Goal: Information Seeking & Learning: Learn about a topic

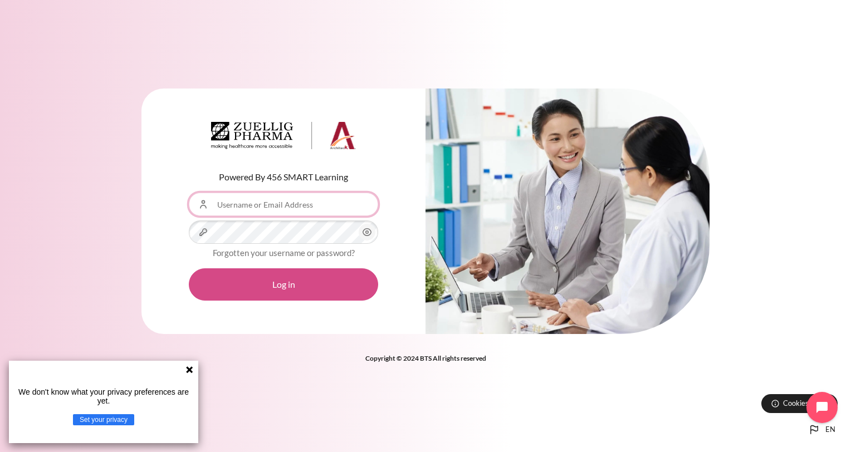
type input "[EMAIL_ADDRESS][DOMAIN_NAME]"
click at [304, 281] on button "Log in" at bounding box center [283, 284] width 189 height 32
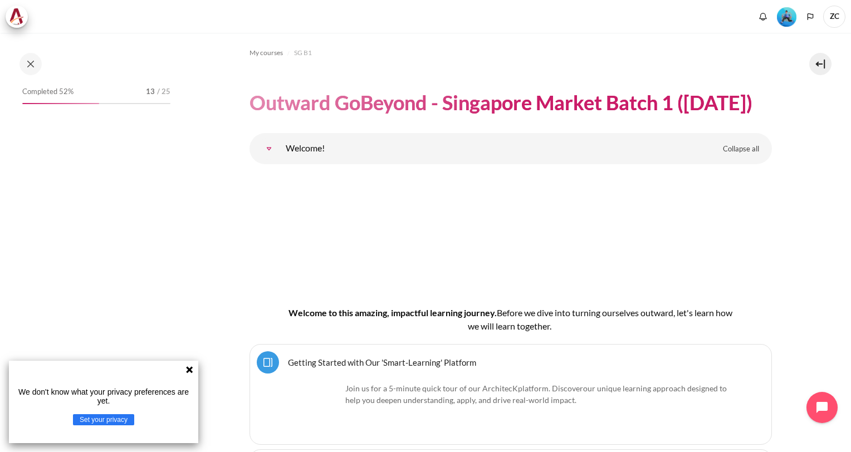
click at [192, 370] on icon at bounding box center [189, 369] width 9 height 9
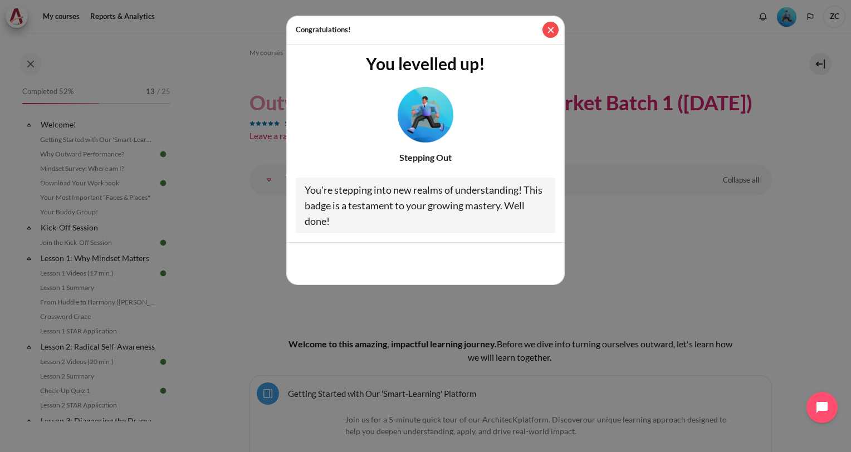
click at [549, 27] on button "Close" at bounding box center [550, 30] width 16 height 16
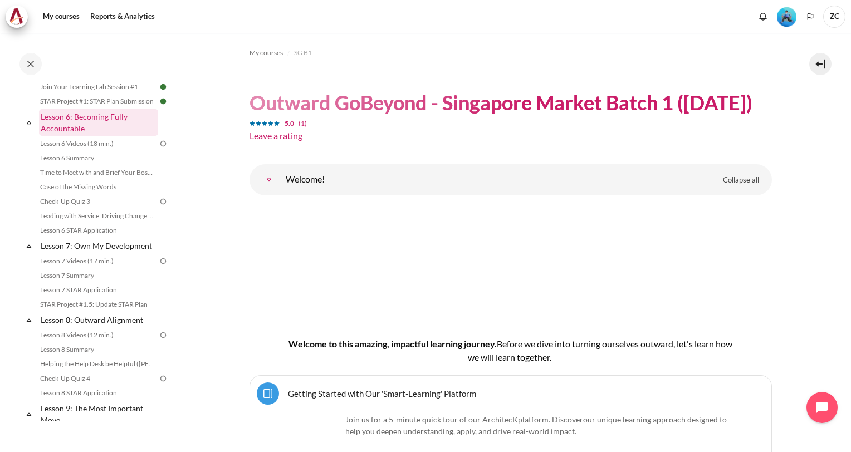
scroll to position [612, 0]
click at [96, 150] on link "Lesson 6 Videos (18 min.)" at bounding box center [97, 142] width 121 height 13
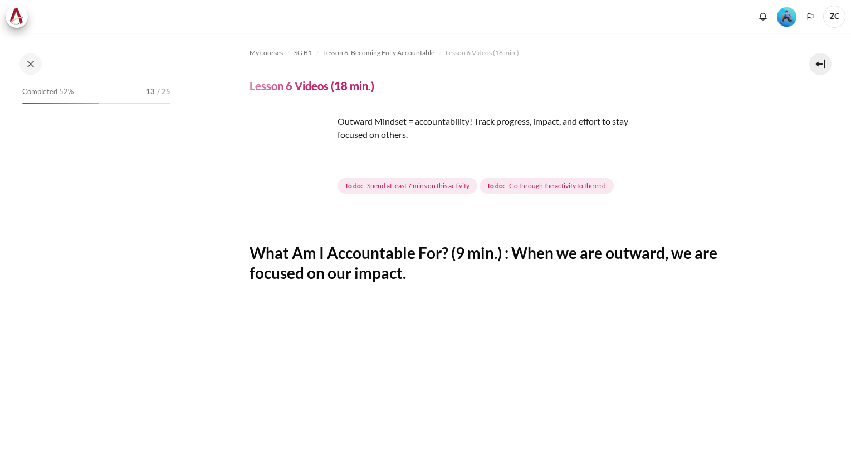
click at [317, 180] on img "Content" at bounding box center [291, 157] width 84 height 84
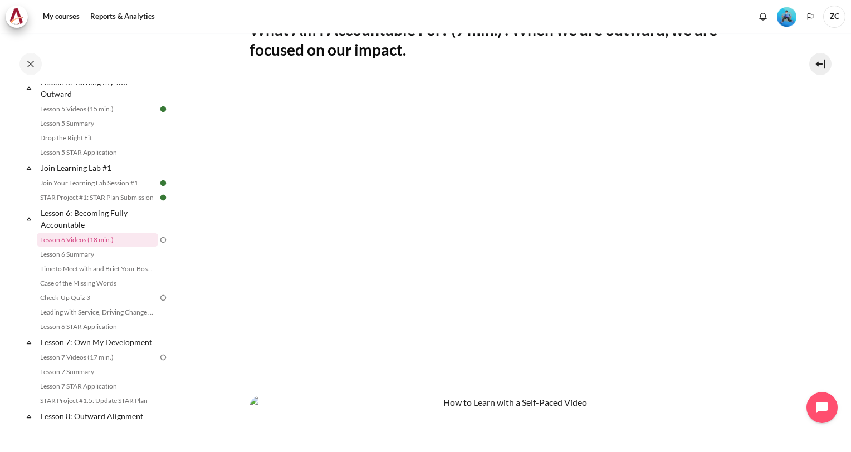
scroll to position [223, 0]
click at [826, 225] on section "My courses SG B1 Lesson 6: Becoming Fully Accountable Lesson 6 Videos (18 min.)…" at bounding box center [510, 251] width 664 height 883
click at [225, 176] on section "My courses SG B1 Lesson 6: Becoming Fully Accountable Lesson 6 Videos (18 min.)…" at bounding box center [510, 251] width 664 height 883
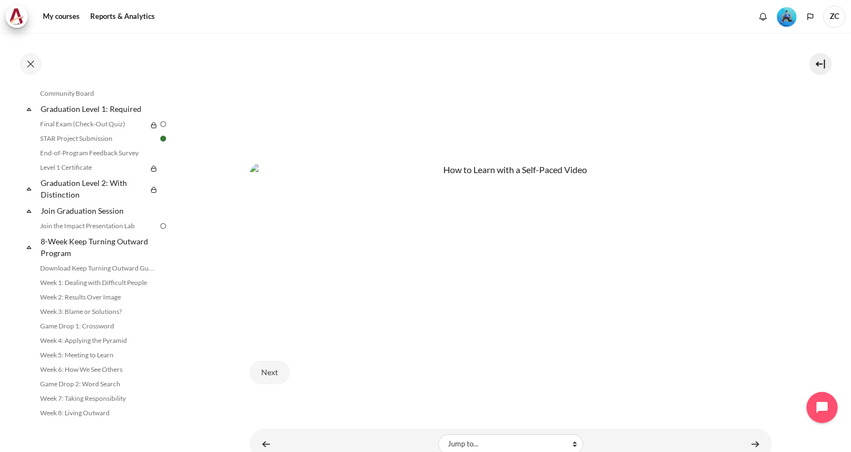
scroll to position [485, 0]
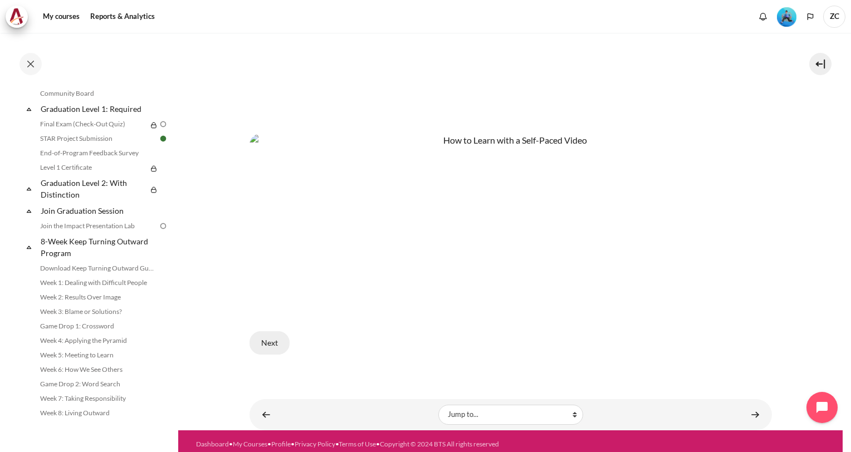
click at [273, 340] on button "Next" at bounding box center [269, 342] width 40 height 23
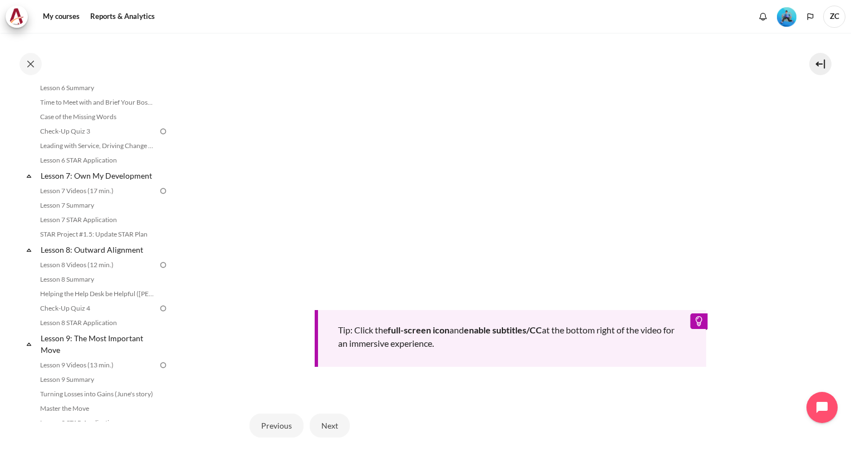
scroll to position [683, 0]
click at [315, 421] on button "Next" at bounding box center [330, 425] width 40 height 23
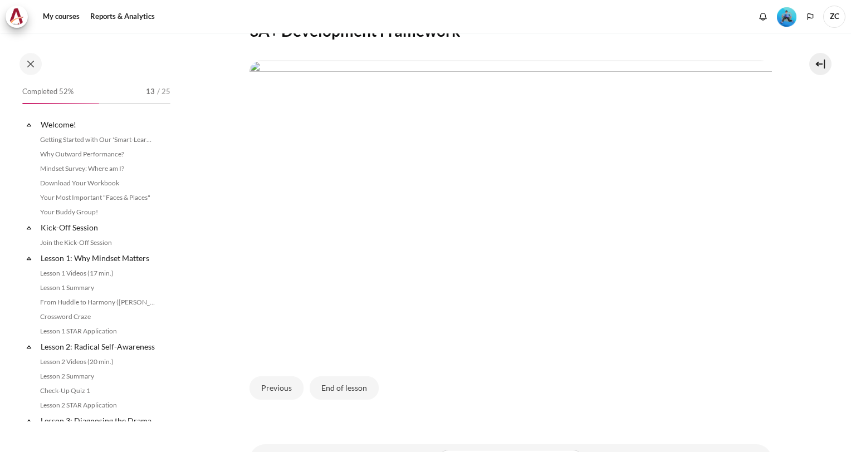
scroll to position [516, 0]
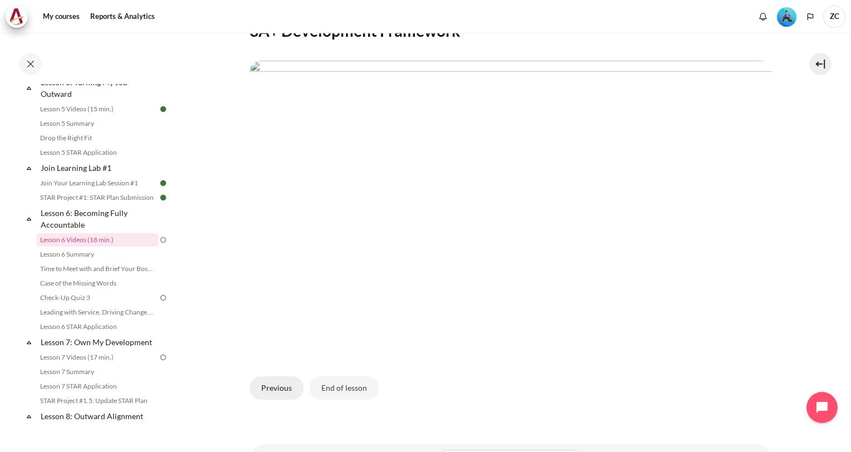
click at [281, 381] on button "Previous" at bounding box center [276, 387] width 54 height 23
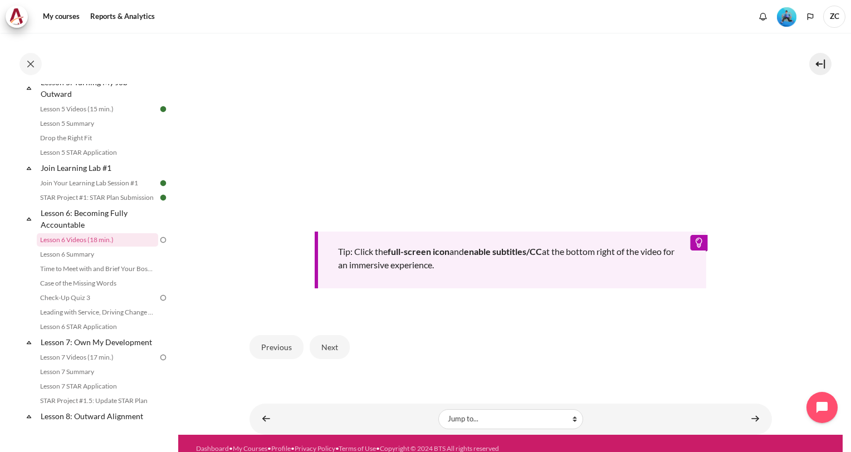
scroll to position [419, 0]
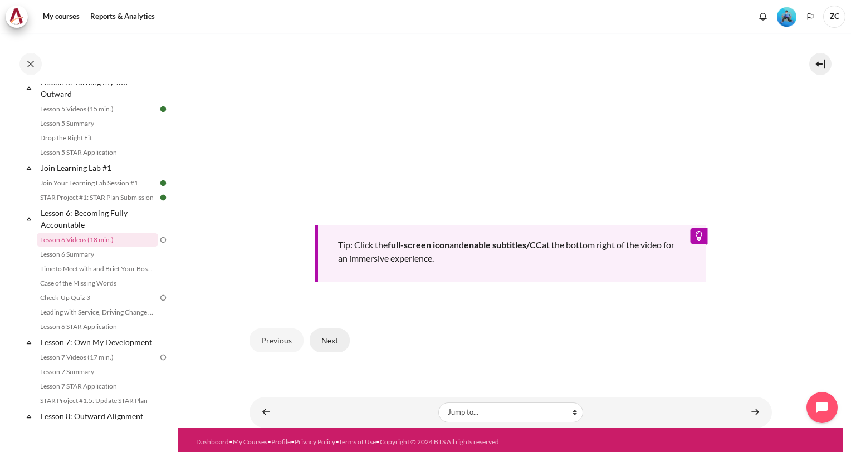
click at [340, 339] on button "Next" at bounding box center [330, 339] width 40 height 23
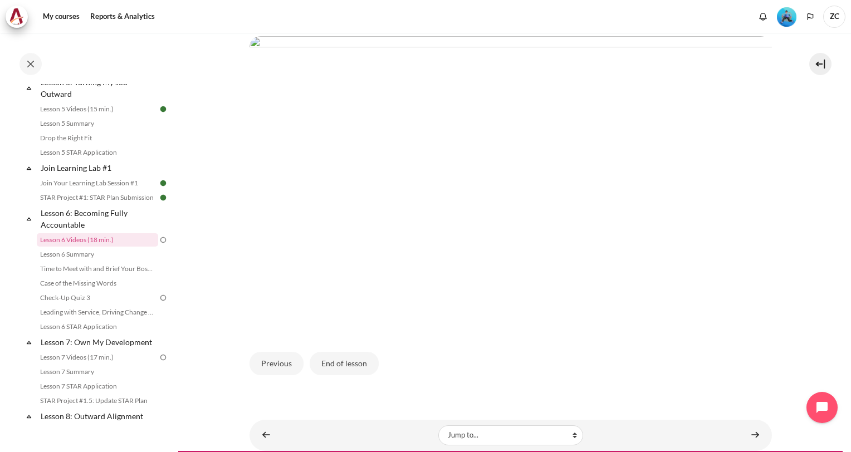
scroll to position [269, 0]
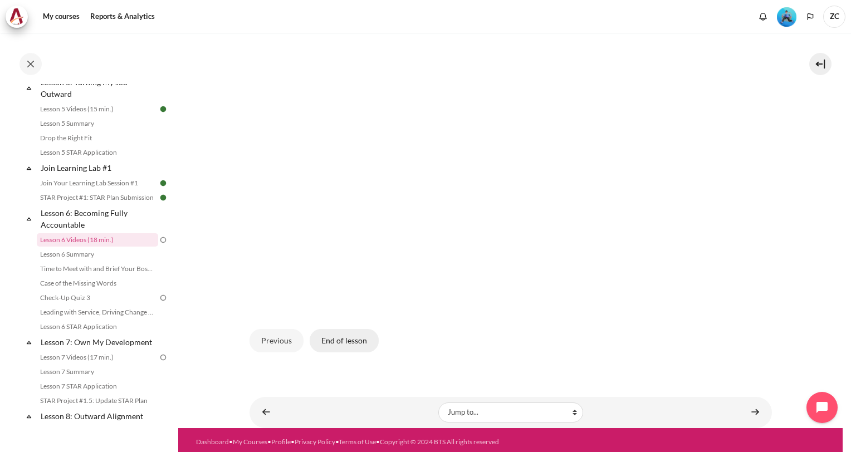
click at [337, 336] on button "End of lesson" at bounding box center [344, 340] width 69 height 23
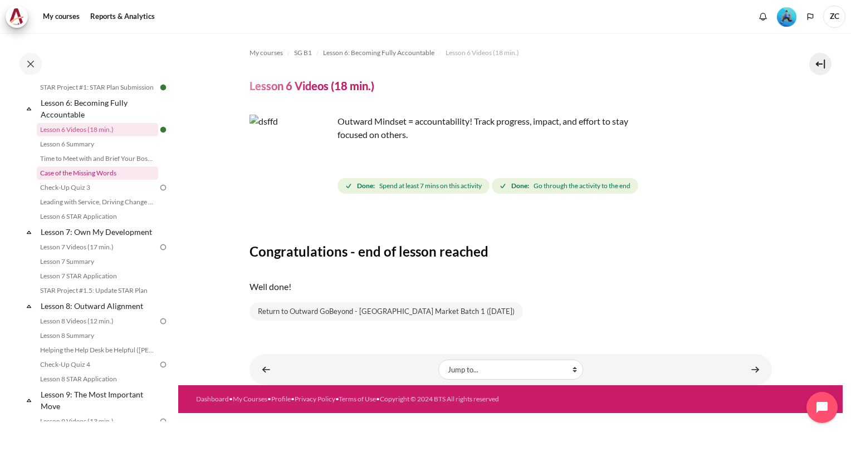
scroll to position [627, 0]
click at [128, 193] on link "Check-Up Quiz 3" at bounding box center [97, 186] width 121 height 13
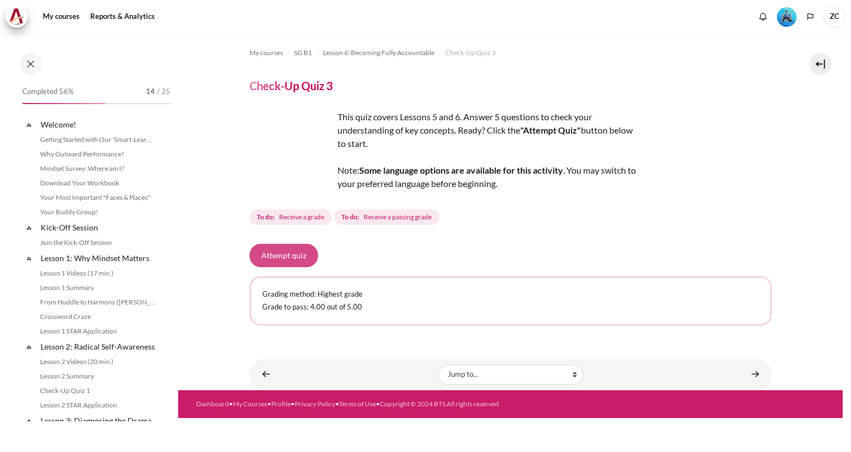
scroll to position [573, 0]
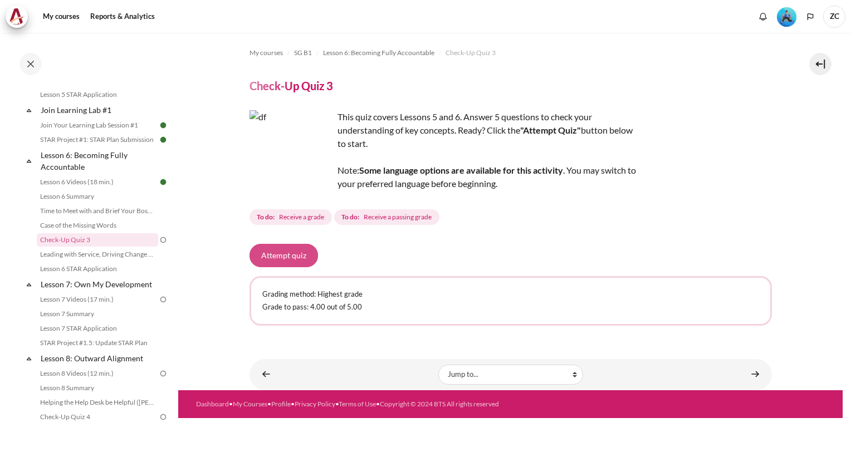
click at [298, 258] on button "Attempt quiz" at bounding box center [283, 255] width 68 height 23
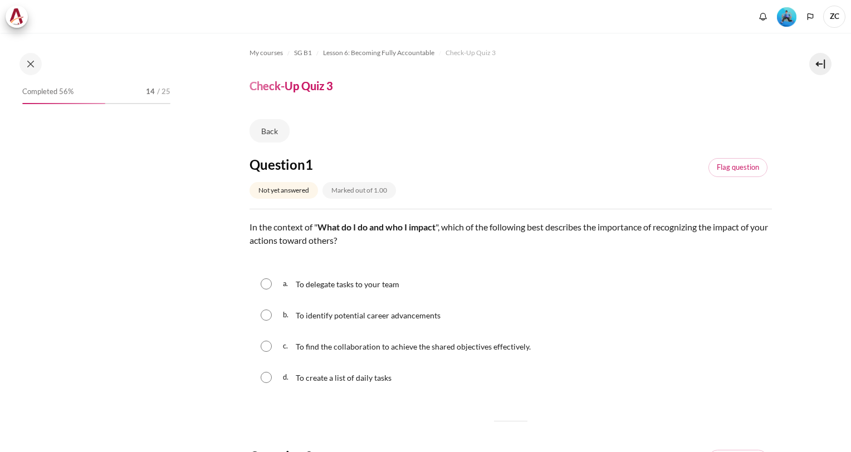
click at [361, 282] on span "To delegate tasks to your team" at bounding box center [348, 283] width 104 height 9
click at [357, 288] on span "To delegate tasks to your team" at bounding box center [348, 283] width 104 height 9
radio input "true"
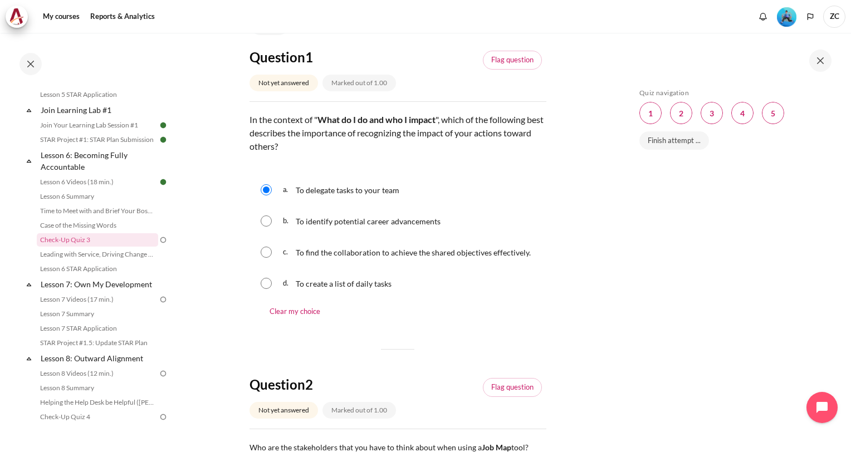
click at [326, 225] on p "To identify potential career advancements" at bounding box center [368, 220] width 145 height 13
radio input "true"
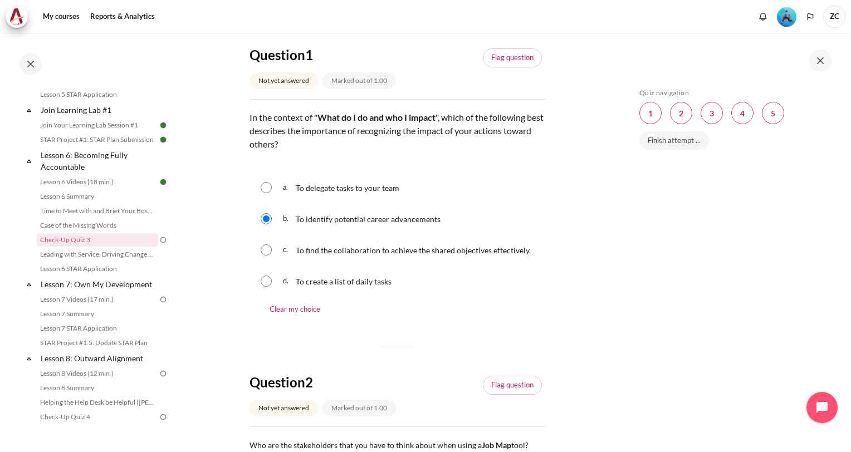
scroll to position [111, 0]
click at [329, 243] on p "To find the collaboration to achieve the shared objectives effectively." at bounding box center [413, 248] width 235 height 13
radio input "true"
click at [323, 279] on span "To create a list of daily tasks" at bounding box center [344, 280] width 96 height 9
radio input "true"
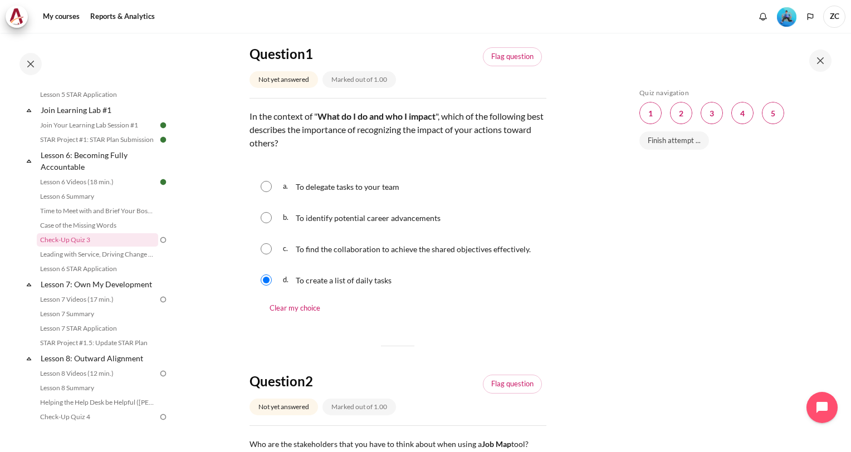
click at [325, 243] on p "To find the collaboration to achieve the shared objectives effectively." at bounding box center [413, 248] width 235 height 13
radio input "true"
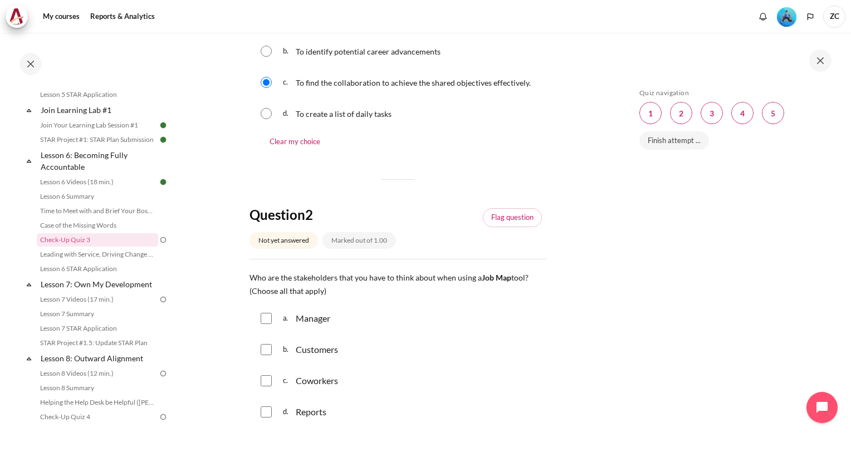
scroll to position [278, 0]
click at [266, 320] on input "Content" at bounding box center [266, 317] width 11 height 11
checkbox input "true"
click at [259, 382] on div "c. Coworkers" at bounding box center [397, 380] width 297 height 29
click at [268, 377] on input "Content" at bounding box center [266, 380] width 11 height 11
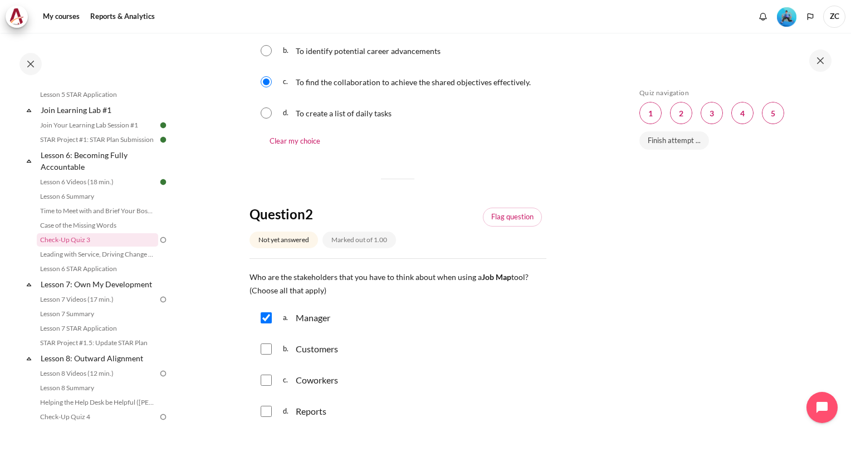
checkbox input "true"
click at [264, 409] on input "Content" at bounding box center [266, 411] width 11 height 11
checkbox input "true"
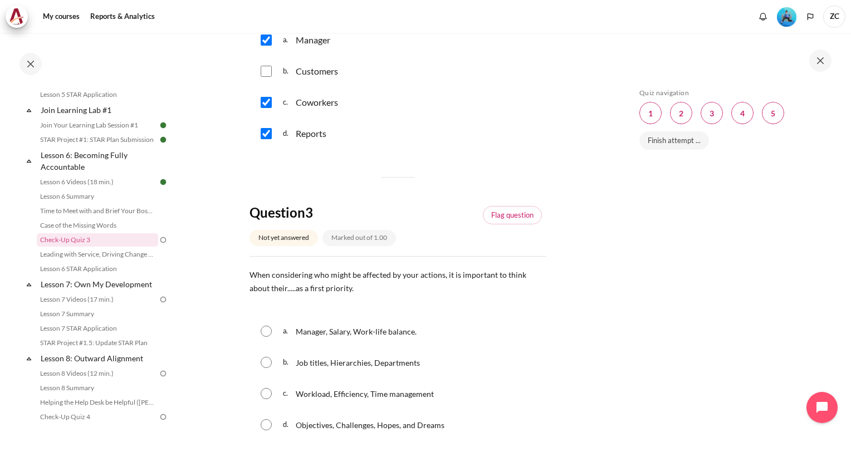
scroll to position [556, 0]
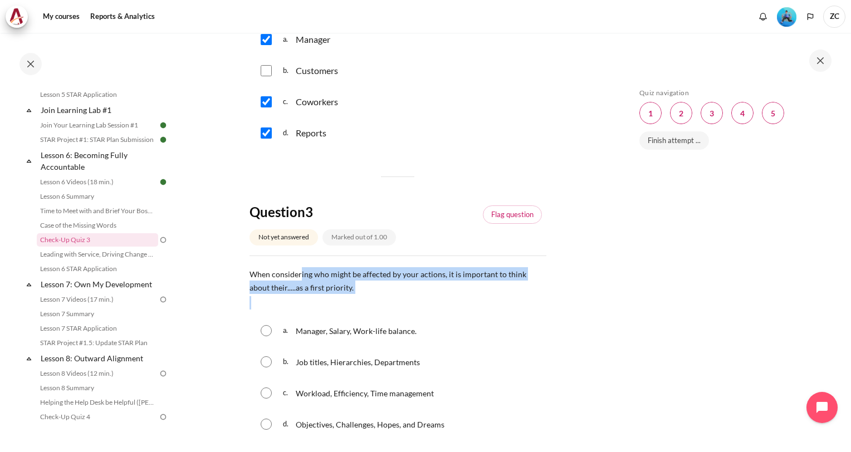
drag, startPoint x: 301, startPoint y: 276, endPoint x: 325, endPoint y: 297, distance: 32.4
click at [325, 297] on div "When considering who might be affected by your actions, it is important to thin…" at bounding box center [397, 288] width 297 height 42
click at [325, 297] on p "Content" at bounding box center [397, 302] width 297 height 13
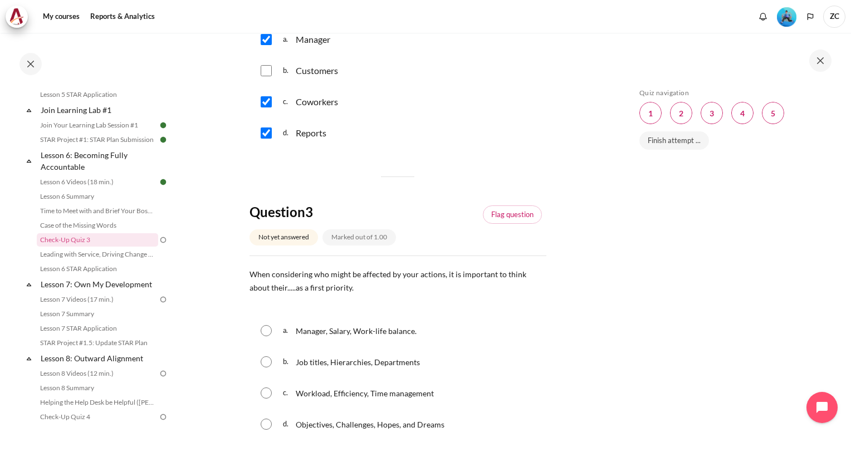
click at [303, 340] on div "a. Manager, Salary, Work-life balance." at bounding box center [397, 330] width 297 height 29
click at [266, 393] on input "Content" at bounding box center [266, 392] width 11 height 11
radio input "true"
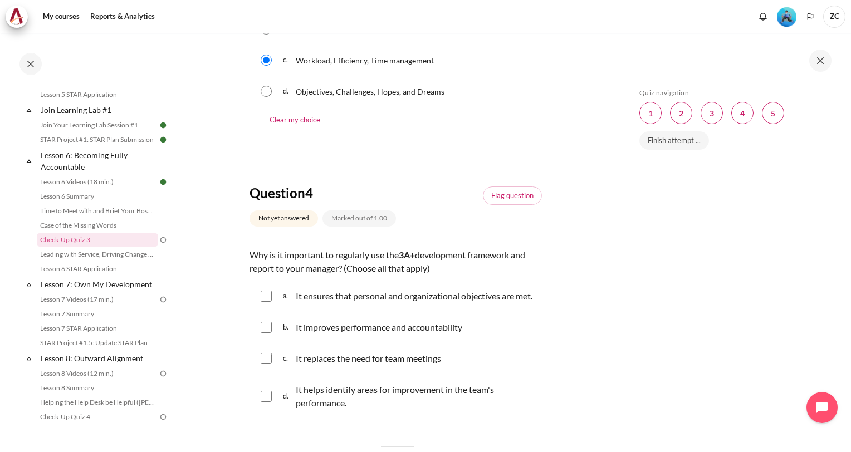
scroll to position [890, 0]
click at [270, 301] on input "Content" at bounding box center [266, 295] width 11 height 11
checkbox input "true"
click at [265, 401] on input "Content" at bounding box center [266, 395] width 11 height 11
checkbox input "true"
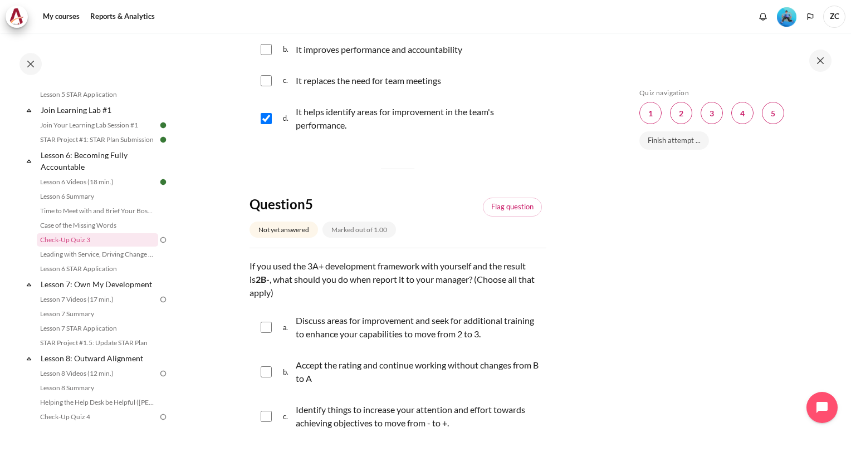
scroll to position [1168, 0]
click at [259, 347] on div "a. Discuss areas for improvement and seek for additional training to enhance yo…" at bounding box center [397, 326] width 297 height 42
click at [263, 332] on input "Content" at bounding box center [266, 326] width 11 height 11
checkbox input "true"
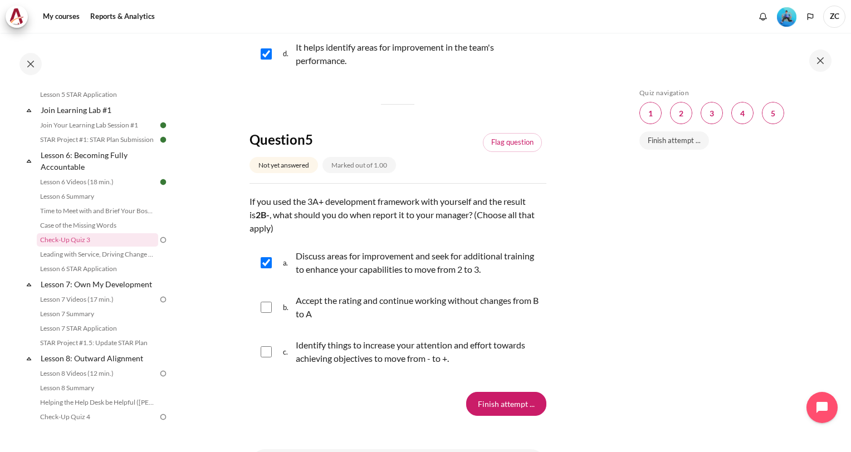
scroll to position [1312, 0]
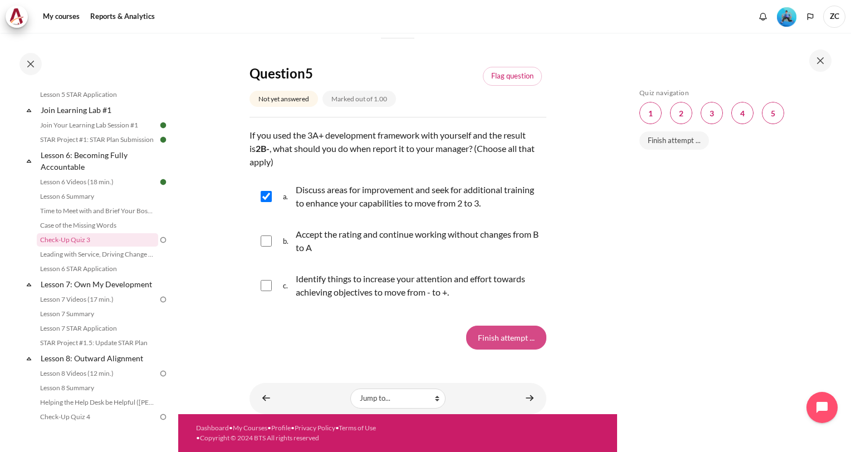
click at [503, 336] on input "Finish attempt ..." at bounding box center [506, 337] width 80 height 23
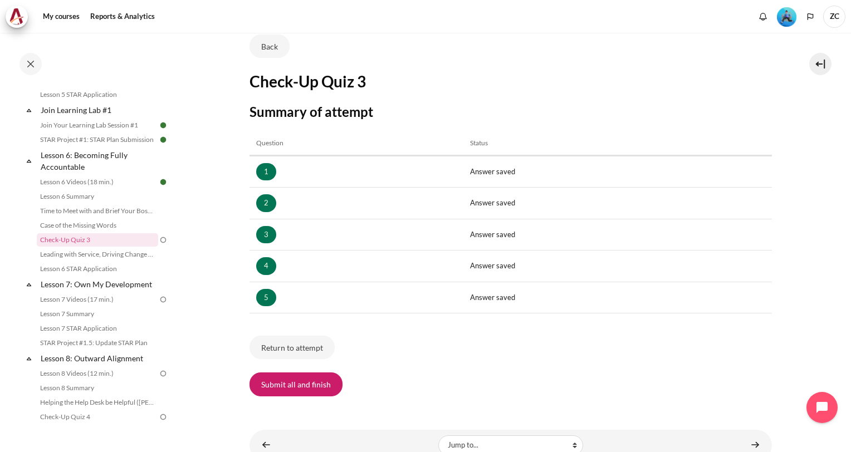
scroll to position [120, 0]
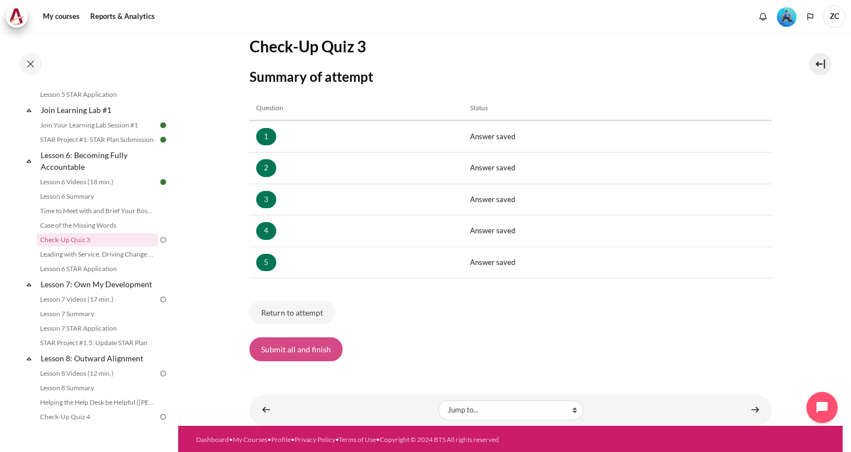
click at [293, 356] on button "Submit all and finish" at bounding box center [295, 348] width 93 height 23
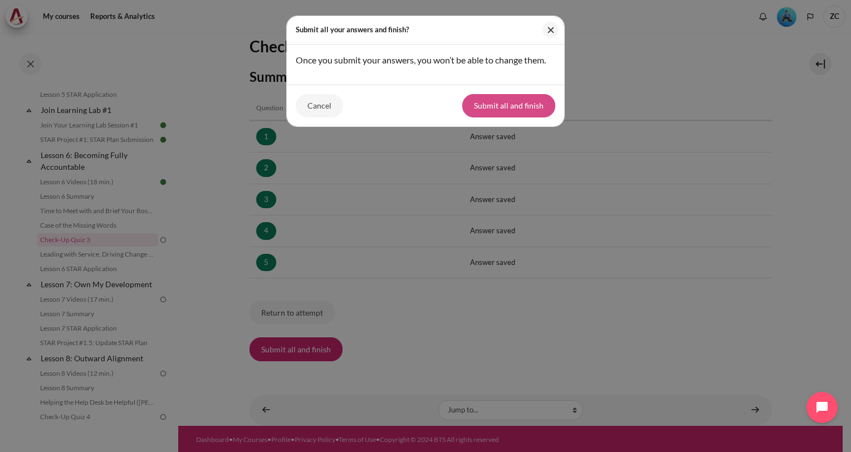
click at [499, 109] on button "Submit all and finish" at bounding box center [508, 105] width 93 height 23
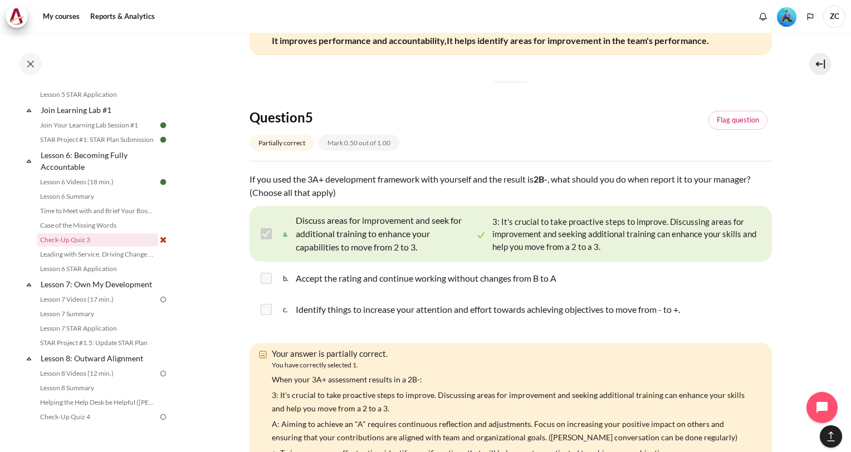
scroll to position [1614, 0]
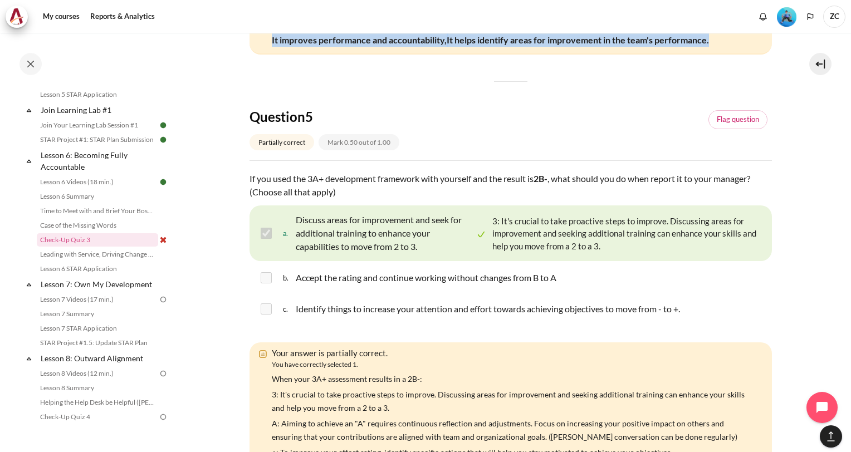
drag, startPoint x: 418, startPoint y: 256, endPoint x: 429, endPoint y: 331, distance: 76.5
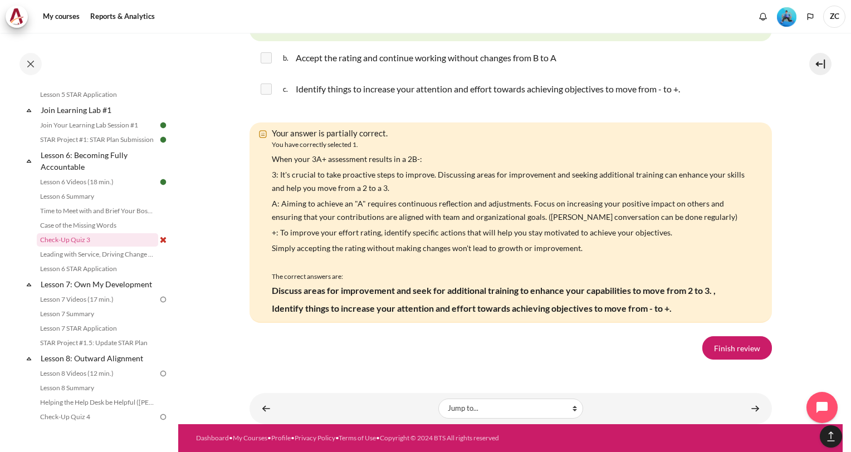
scroll to position [2113, 0]
click at [739, 341] on link "Finish review" at bounding box center [737, 347] width 70 height 23
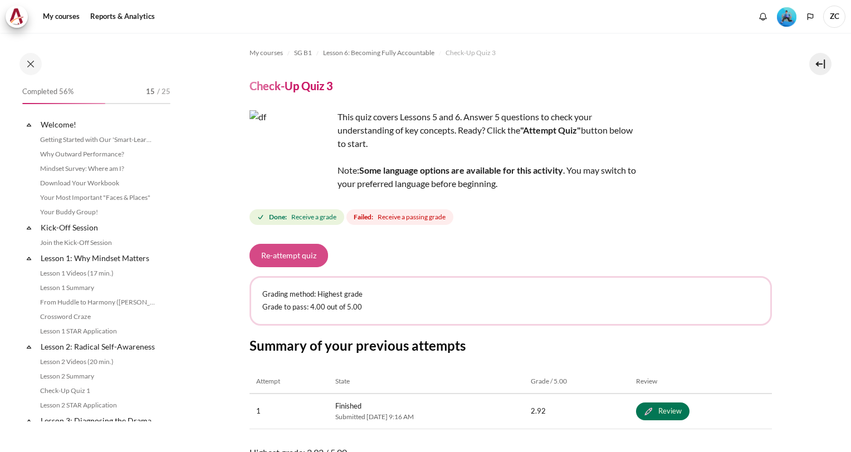
scroll to position [573, 0]
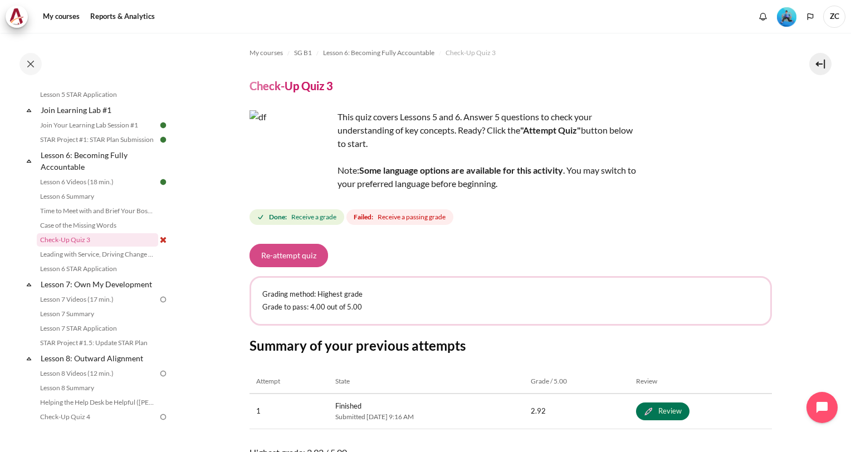
click at [294, 257] on button "Re-attempt quiz" at bounding box center [288, 255] width 78 height 23
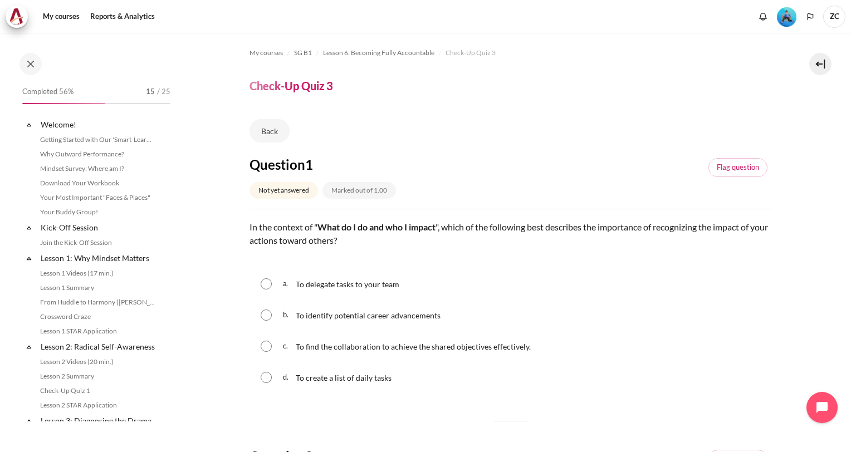
scroll to position [573, 0]
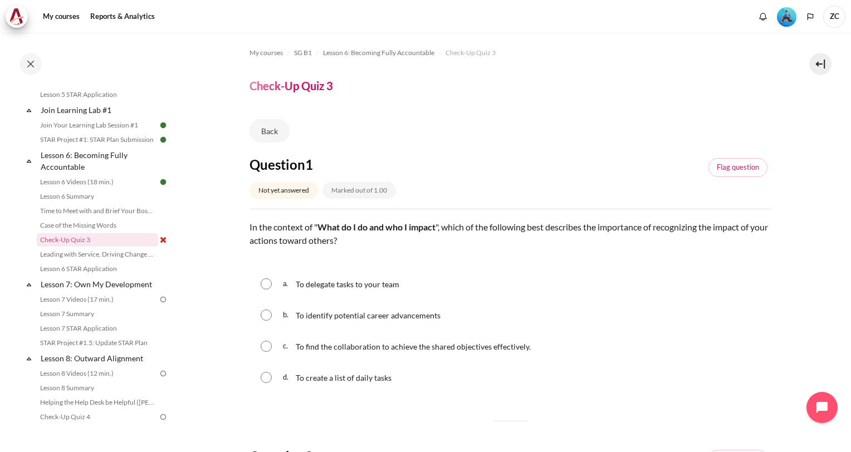
click at [378, 347] on span "To find the collaboration to achieve the shared objectives effectively." at bounding box center [413, 346] width 235 height 9
radio input "true"
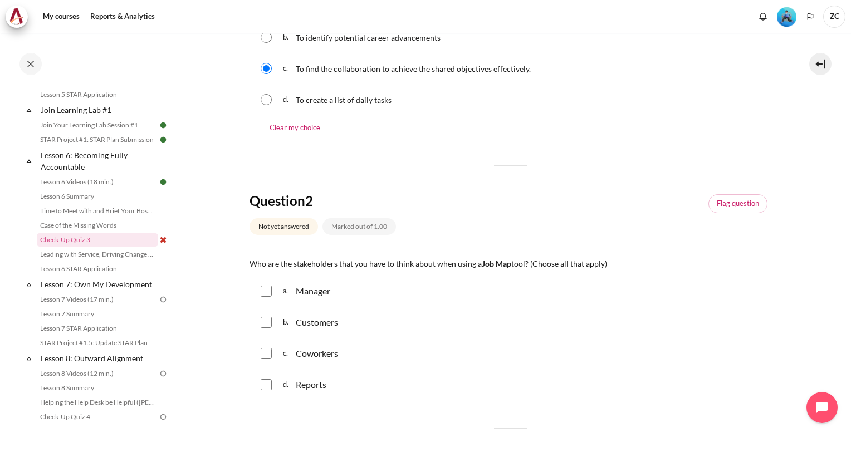
scroll to position [278, 0]
click at [303, 298] on div "a. Manager" at bounding box center [510, 290] width 522 height 29
click at [312, 316] on p "Customers" at bounding box center [317, 321] width 42 height 13
checkbox input "true"
click at [307, 295] on div "Manager" at bounding box center [313, 290] width 35 height 13
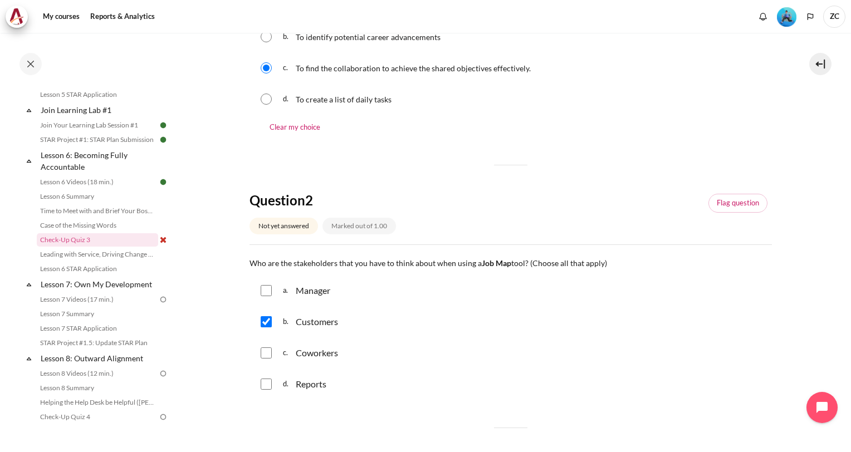
checkbox input "true"
click at [318, 357] on p "Coworkers" at bounding box center [317, 352] width 42 height 13
checkbox input "true"
click at [312, 381] on p "Reports" at bounding box center [311, 383] width 31 height 13
checkbox input "true"
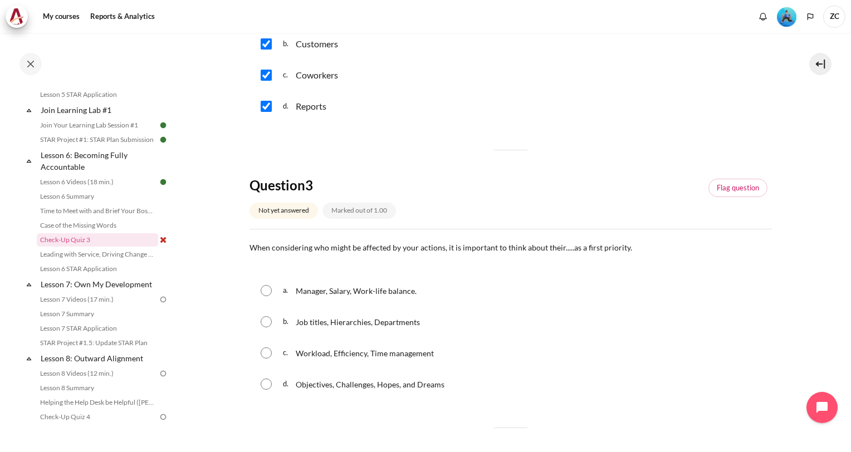
scroll to position [557, 0]
click at [387, 388] on span "Objectives, Challenges, Hopes, and Dreams" at bounding box center [370, 383] width 149 height 9
radio input "true"
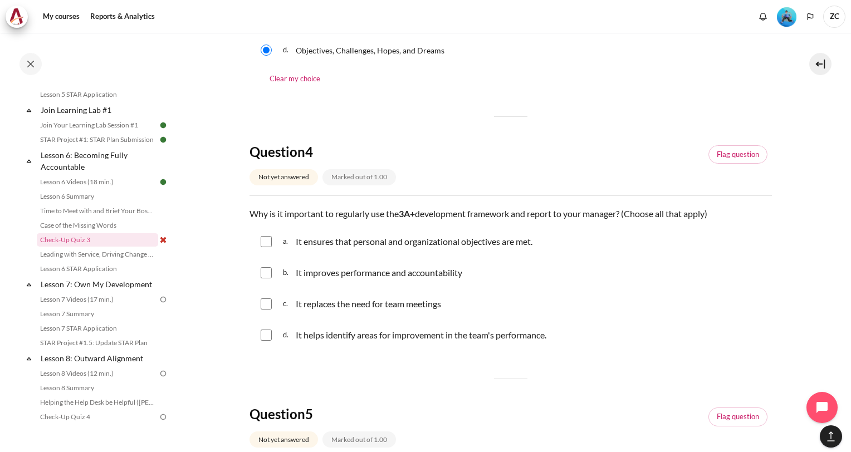
scroll to position [891, 0]
click at [418, 240] on p "It ensures that personal and organizational objectives are met." at bounding box center [414, 240] width 237 height 13
checkbox input "true"
click at [420, 273] on p "It improves performance and accountability" at bounding box center [379, 272] width 166 height 13
checkbox input "true"
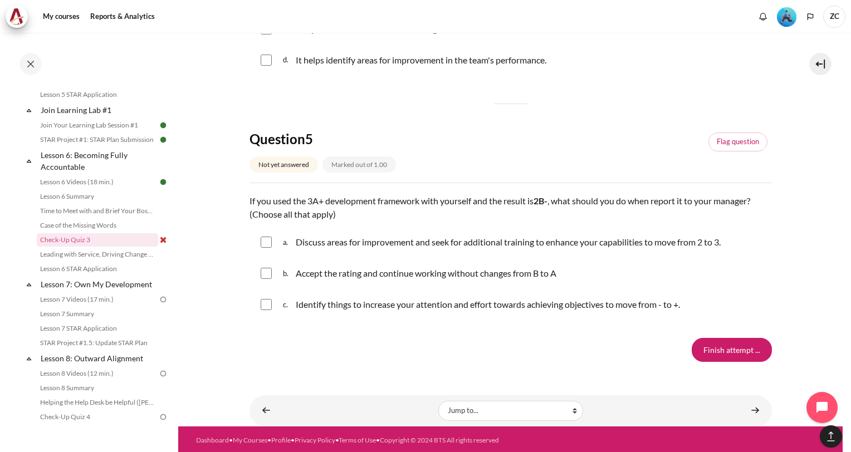
scroll to position [1167, 0]
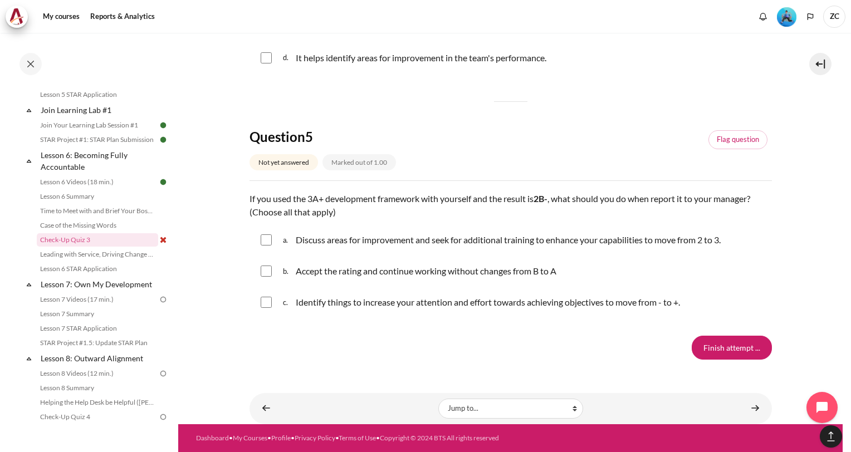
click at [427, 242] on p "Discuss areas for improvement and seek for additional training to enhance your …" at bounding box center [508, 239] width 425 height 13
checkbox input "true"
click at [436, 274] on p "Accept the rating and continue working without changes from B to A" at bounding box center [426, 270] width 261 height 13
checkbox input "true"
click at [724, 356] on input "Finish attempt ..." at bounding box center [731, 347] width 80 height 23
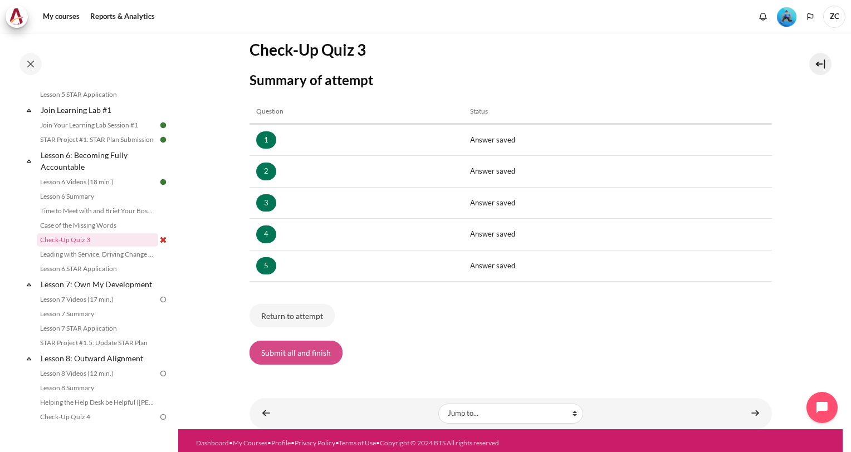
scroll to position [120, 0]
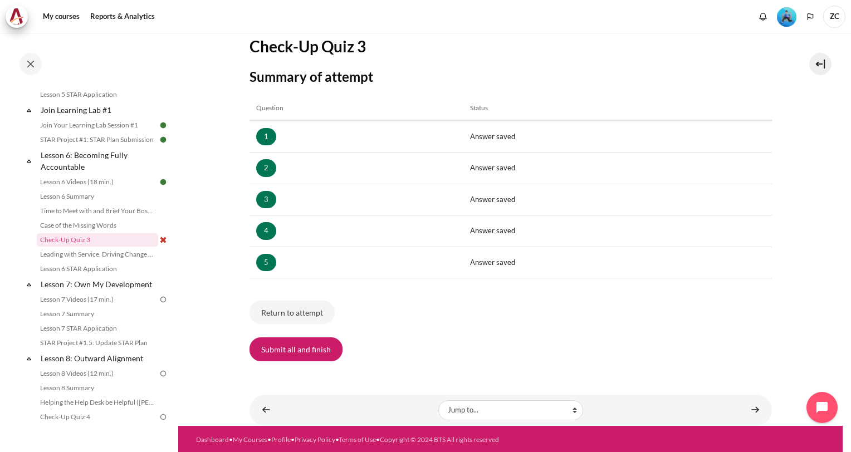
click at [313, 367] on div "My courses SG B1 Lesson 6: Becoming Fully Accountable Check-Up Quiz 3 Summary o…" at bounding box center [510, 145] width 522 height 465
click at [311, 346] on button "Submit all and finish" at bounding box center [295, 348] width 93 height 23
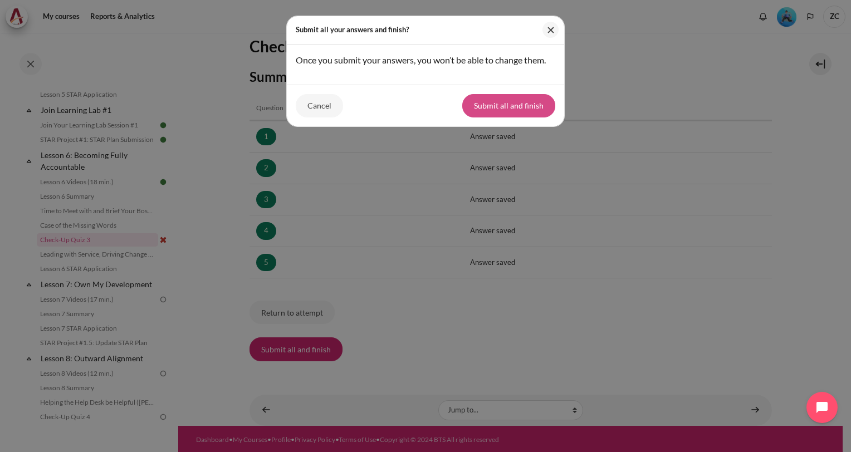
click at [518, 105] on button "Submit all and finish" at bounding box center [508, 105] width 93 height 23
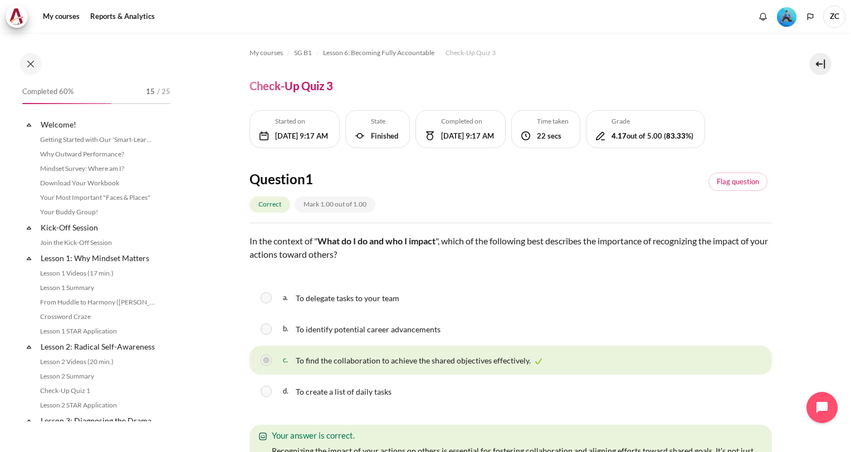
scroll to position [573, 0]
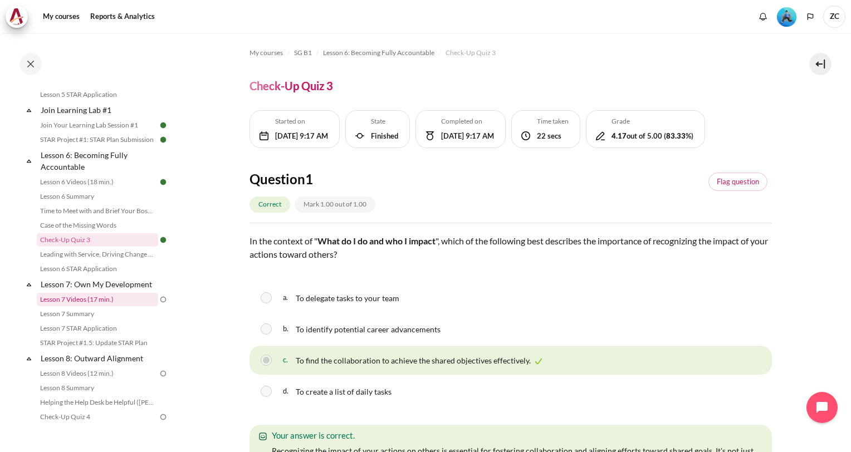
click at [105, 306] on link "Lesson 7 Videos (17 min.)" at bounding box center [97, 299] width 121 height 13
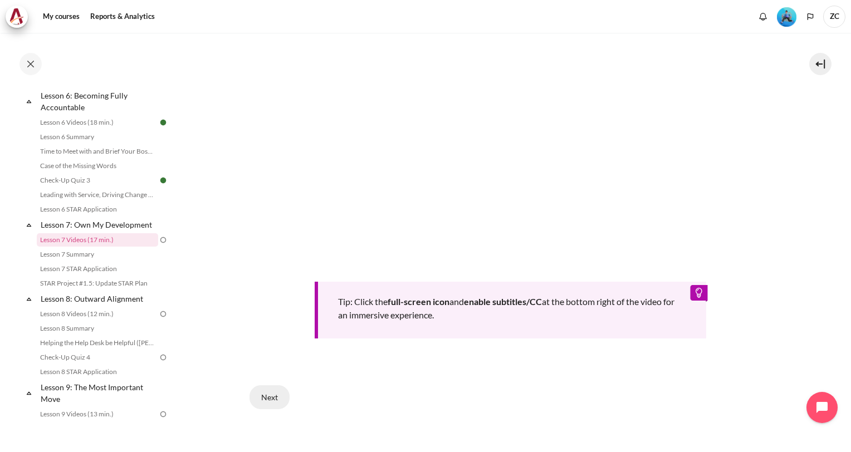
scroll to position [389, 0]
click at [275, 390] on button "Next" at bounding box center [269, 396] width 40 height 23
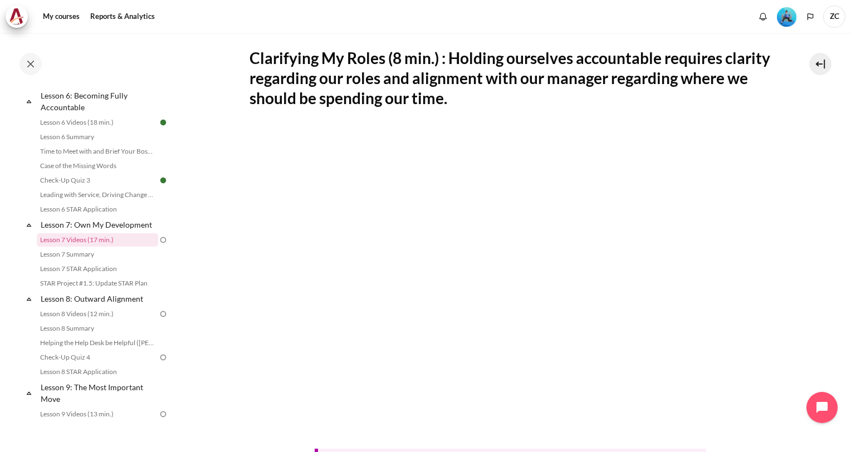
scroll to position [222, 0]
click at [818, 165] on section "My courses SG B1 Lesson 7: Own My Development Lesson 7 Videos (17 min.) Lesson …" at bounding box center [510, 231] width 664 height 841
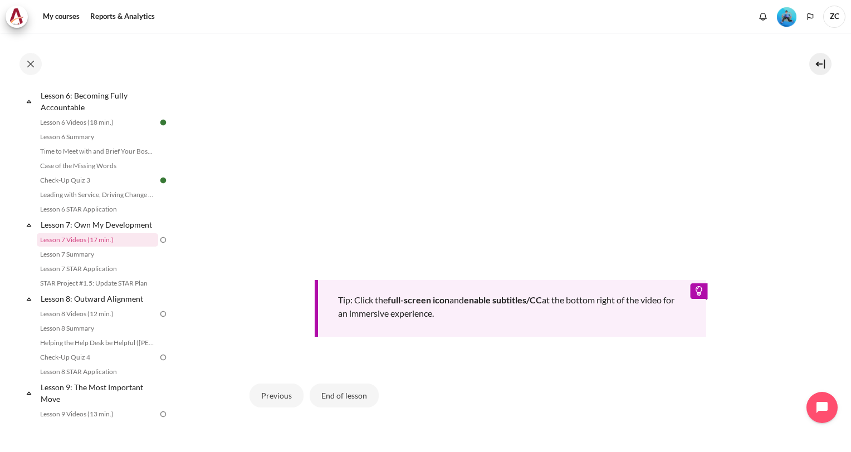
scroll to position [445, 0]
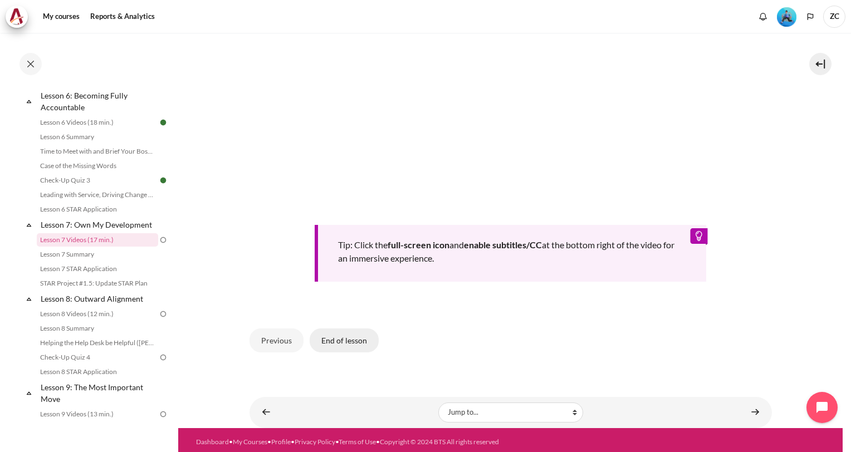
click at [336, 338] on button "End of lesson" at bounding box center [344, 339] width 69 height 23
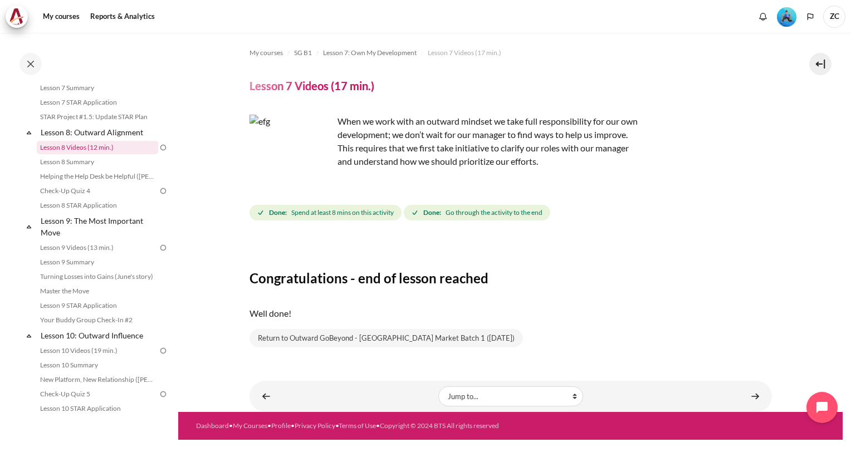
scroll to position [800, 0]
click at [116, 154] on link "Lesson 8 Videos (12 min.)" at bounding box center [97, 146] width 121 height 13
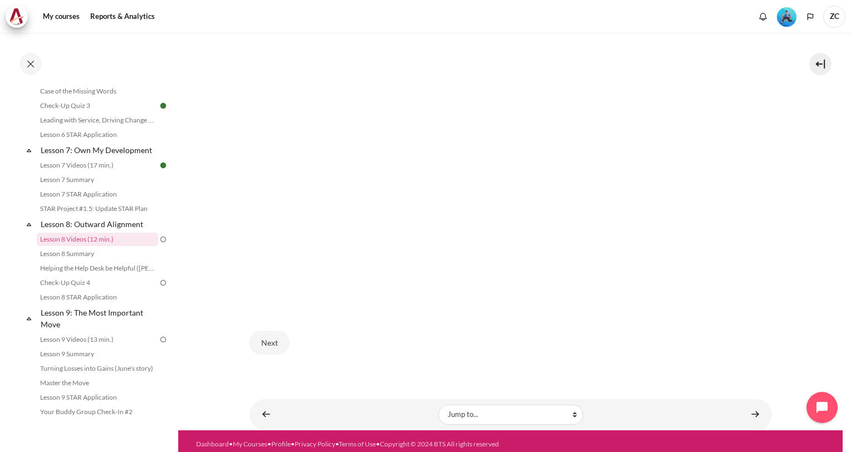
scroll to position [348, 0]
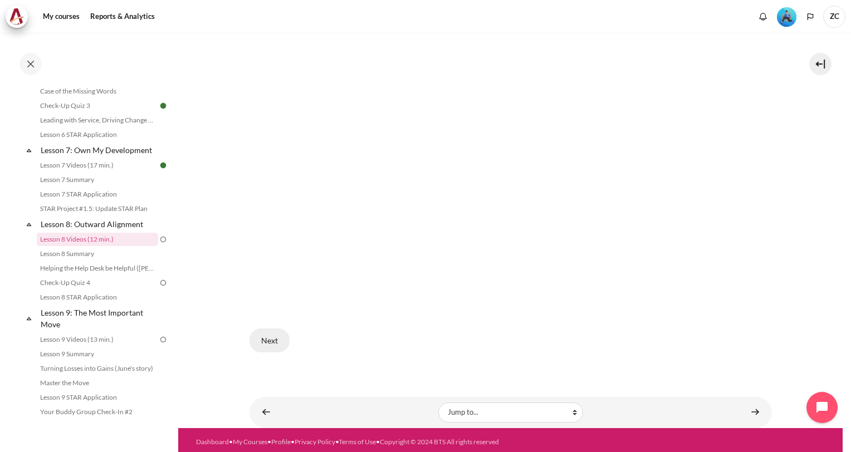
click at [269, 332] on button "Next" at bounding box center [269, 339] width 40 height 23
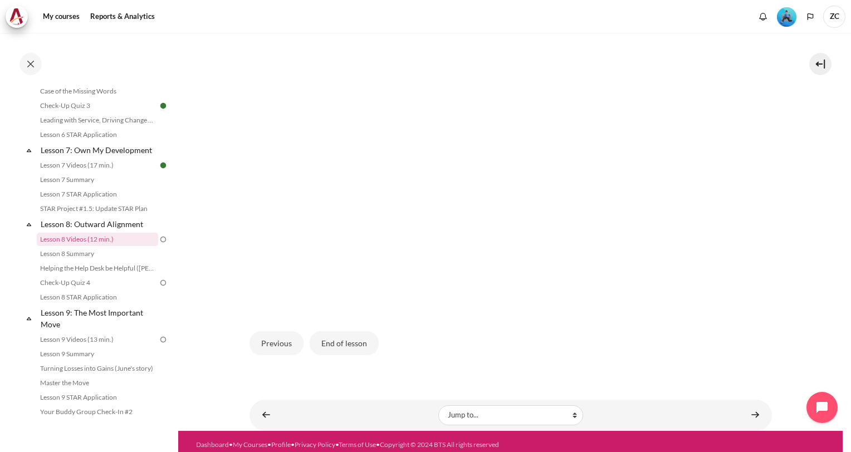
scroll to position [348, 0]
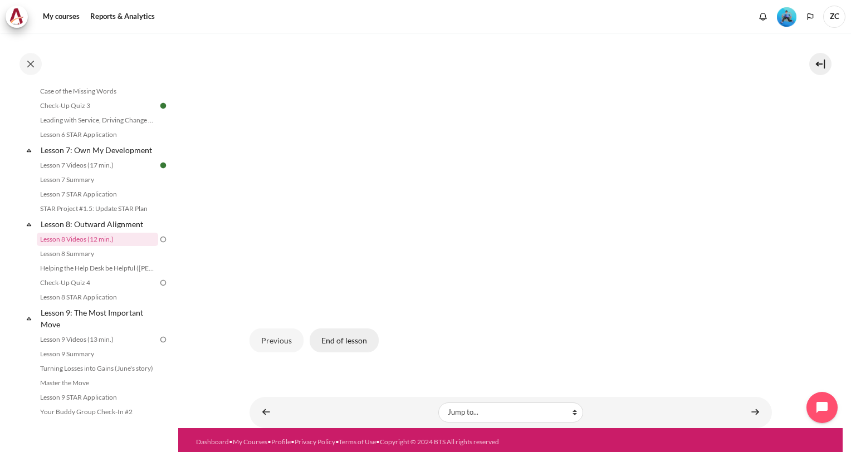
click at [349, 339] on button "End of lesson" at bounding box center [344, 339] width 69 height 23
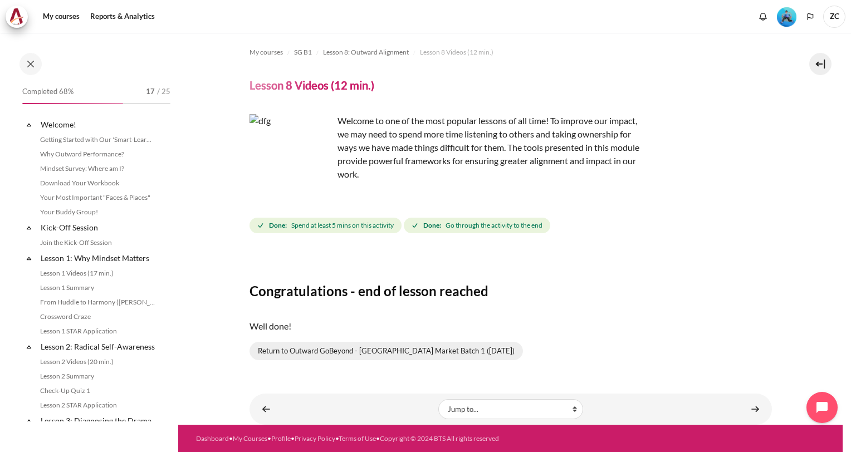
scroll to position [708, 0]
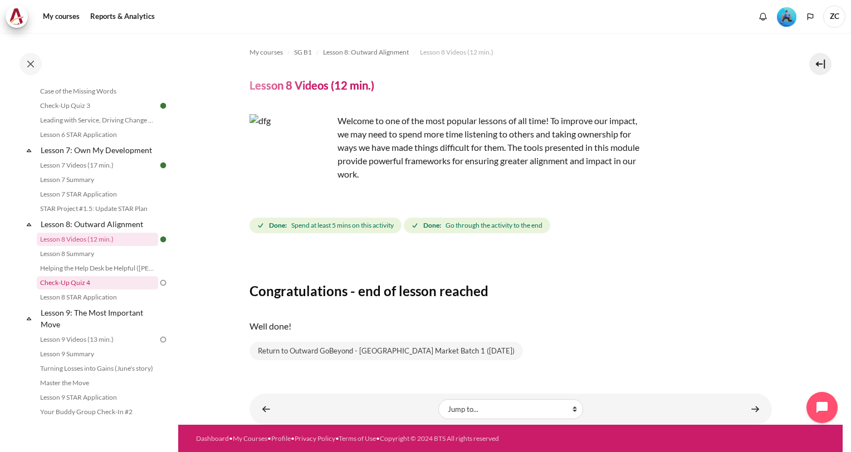
click at [121, 289] on link "Check-Up Quiz 4" at bounding box center [97, 282] width 121 height 13
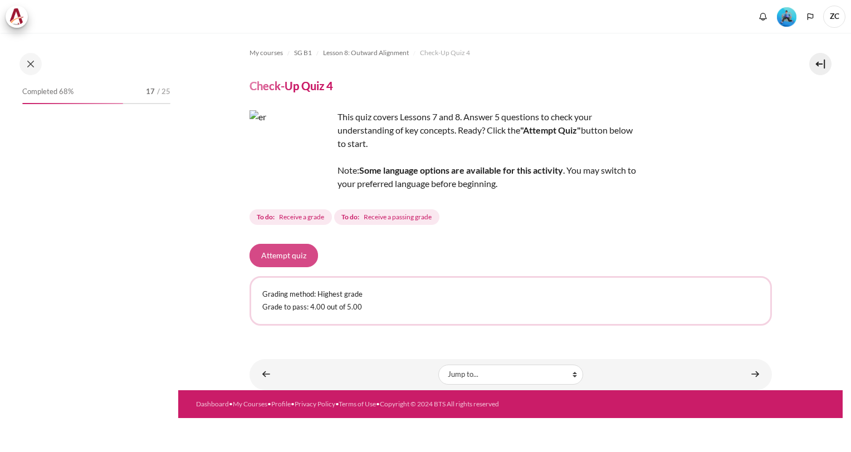
click at [273, 254] on button "Attempt quiz" at bounding box center [283, 255] width 68 height 23
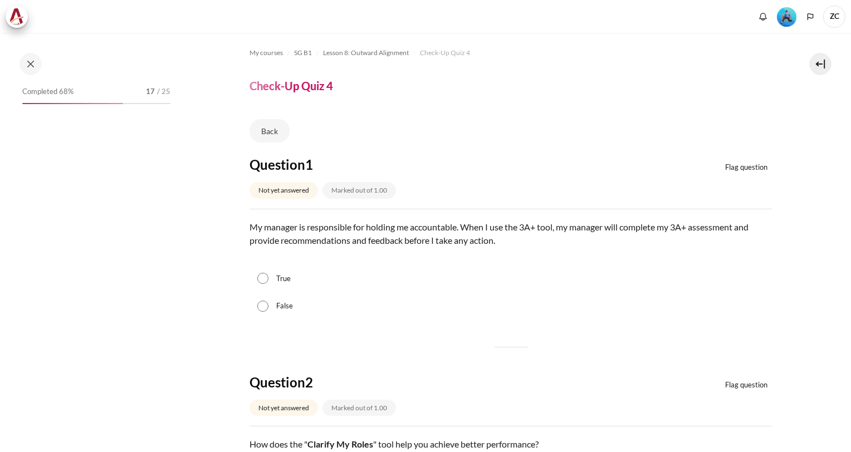
scroll to position [750, 0]
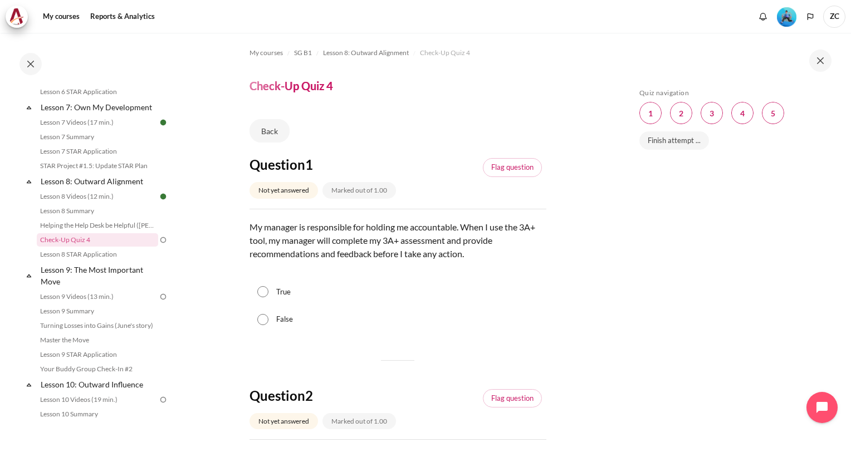
click at [281, 289] on label "True" at bounding box center [283, 292] width 14 height 11
click at [268, 289] on input "True" at bounding box center [262, 291] width 11 height 11
radio input "true"
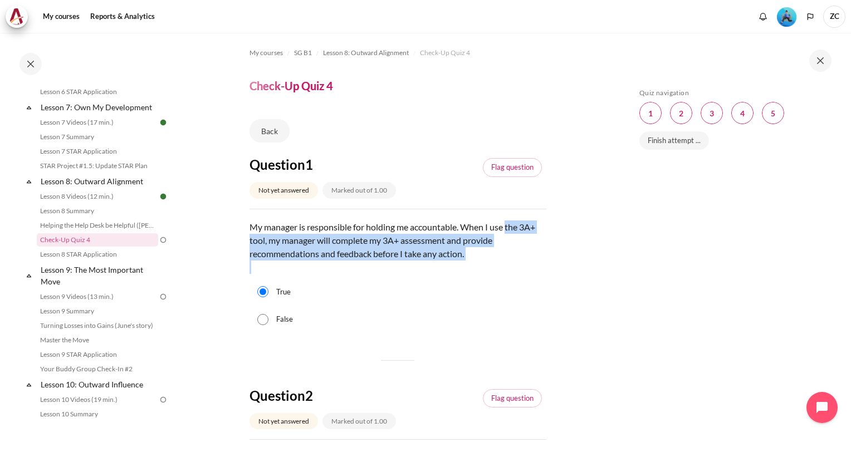
drag, startPoint x: 509, startPoint y: 222, endPoint x: 488, endPoint y: 263, distance: 45.8
click at [488, 263] on p "My manager is responsible for holding me accountable. When I use the 3A+ tool, …" at bounding box center [397, 246] width 297 height 53
click at [472, 253] on p "My manager is responsible for holding me accountable. When I use the 3A+ tool, …" at bounding box center [397, 246] width 297 height 53
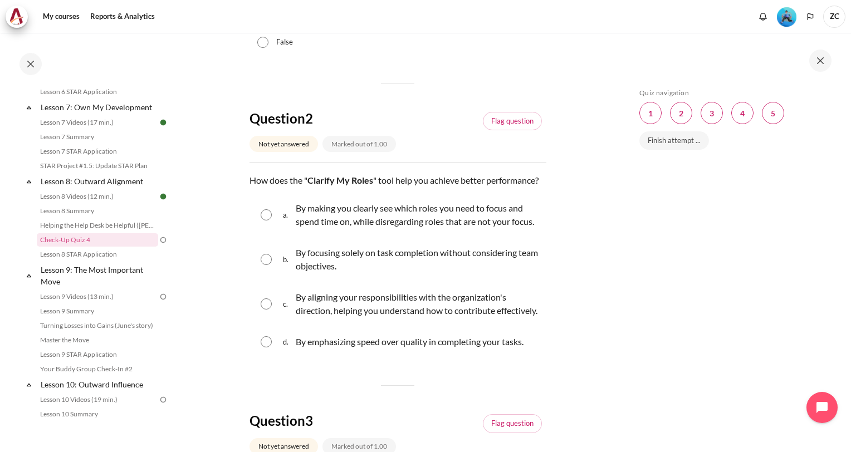
scroll to position [278, 0]
drag, startPoint x: 370, startPoint y: 226, endPoint x: 370, endPoint y: 247, distance: 21.2
click at [370, 228] on p "By making you clearly see which roles you need to focus and spend time on, whil…" at bounding box center [418, 214] width 245 height 27
radio input "true"
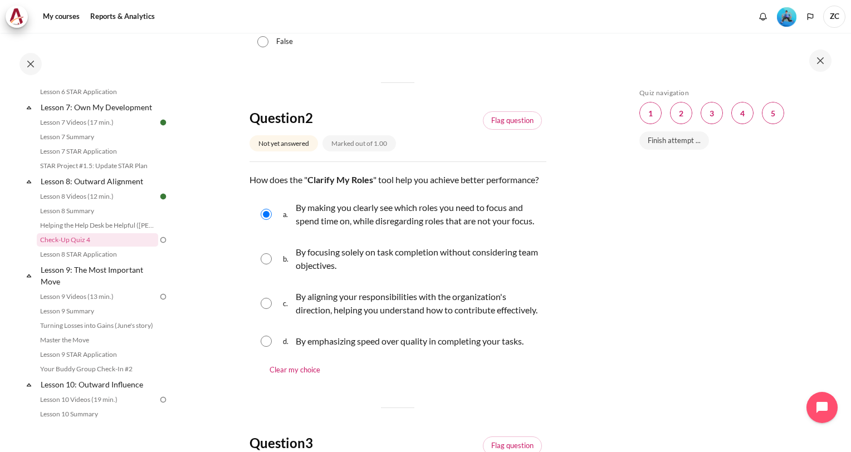
click at [370, 228] on p "By making you clearly see which roles you need to focus and spend time on, whil…" at bounding box center [418, 214] width 245 height 27
click at [367, 228] on p "By making you clearly see which roles you need to focus and spend time on, whil…" at bounding box center [418, 214] width 245 height 27
click at [361, 317] on p "By aligning your responsibilities with the organization's direction, helping yo…" at bounding box center [418, 303] width 245 height 27
radio input "true"
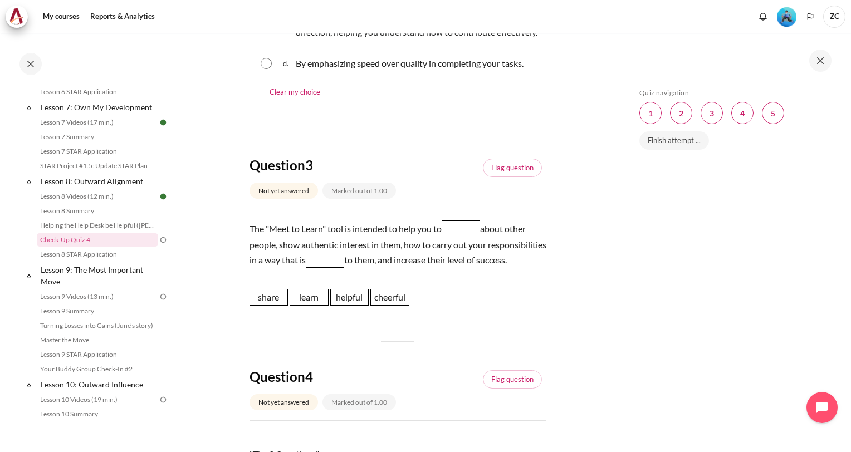
scroll to position [556, 0]
click at [457, 237] on span "Blank 1 Question 3" at bounding box center [460, 228] width 39 height 17
drag, startPoint x: 307, startPoint y: 353, endPoint x: 458, endPoint y: 270, distance: 171.7
click at [458, 232] on span "learn" at bounding box center [457, 223] width 39 height 17
drag, startPoint x: 362, startPoint y: 351, endPoint x: 390, endPoint y: 298, distance: 59.3
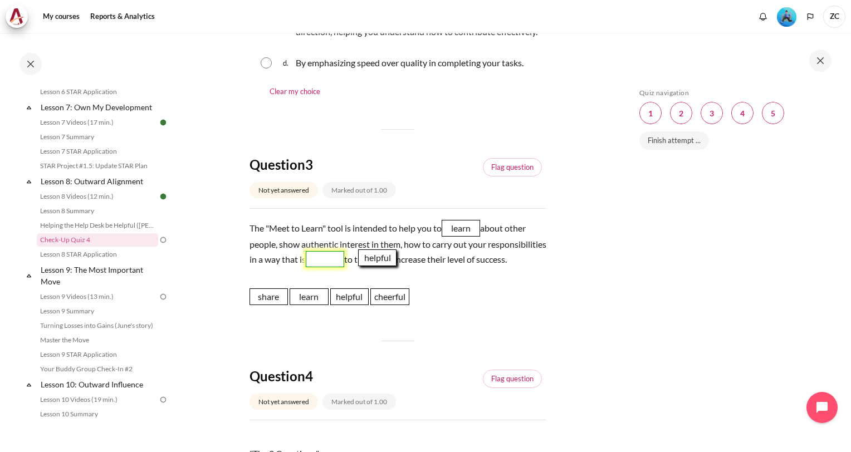
click at [390, 266] on span "helpful" at bounding box center [377, 257] width 39 height 17
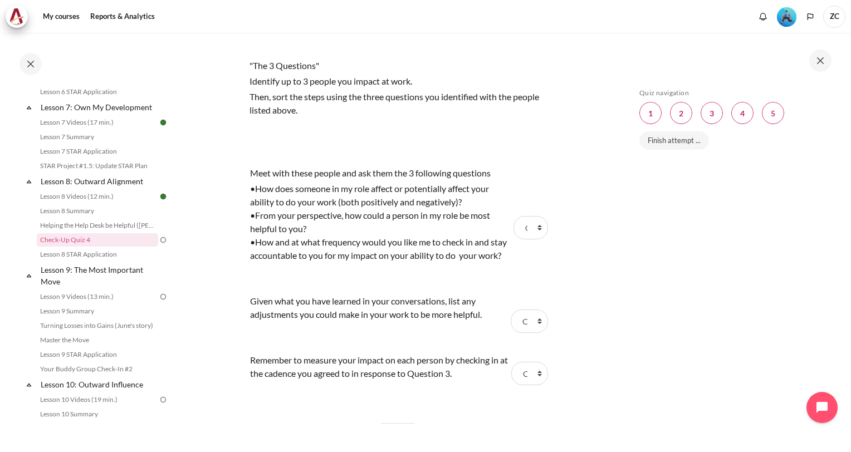
scroll to position [945, 0]
click at [527, 238] on select "Choose... Step 3 Step 1 Step 2" at bounding box center [530, 226] width 35 height 23
select select "2"
click at [513, 238] on select "Choose... Step 3 Step 1 Step 2" at bounding box center [530, 226] width 35 height 23
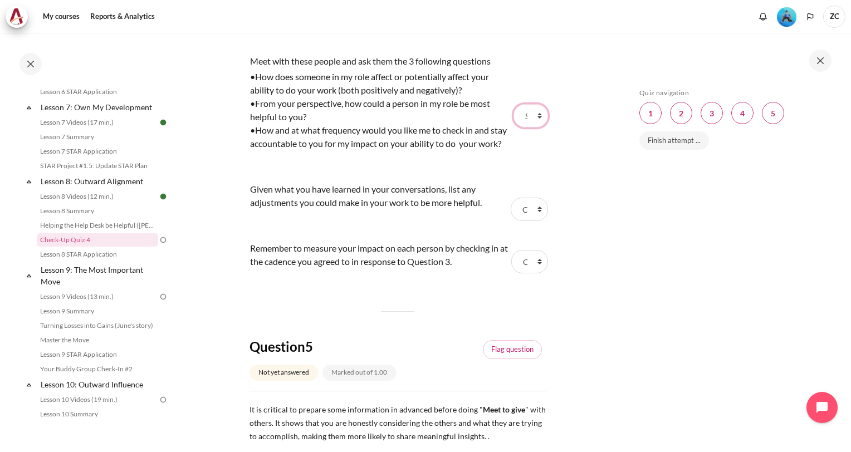
scroll to position [1057, 0]
click at [532, 220] on select "Choose... Step 3 Step 1 Step 2" at bounding box center [528, 208] width 37 height 23
select select "2"
click at [510, 220] on select "Choose... Step 3 Step 1 Step 2" at bounding box center [528, 208] width 37 height 23
click at [532, 273] on select "Choose... Step 3 Step 1 Step 2" at bounding box center [529, 260] width 37 height 23
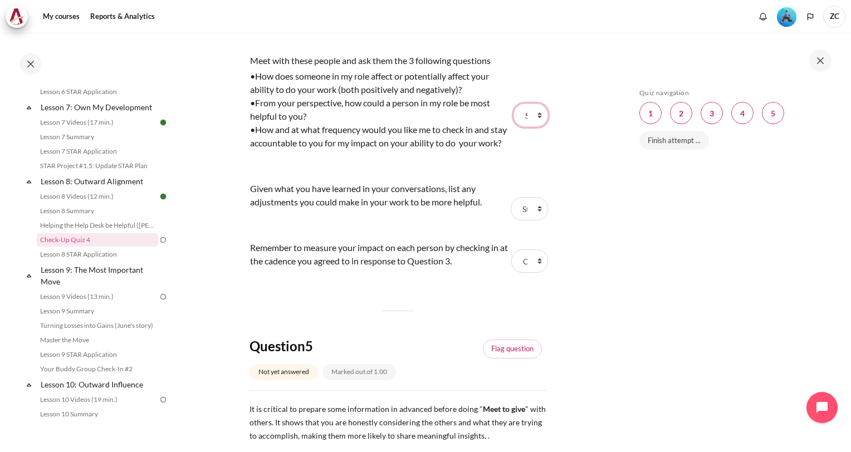
click at [518, 127] on select "Choose... Step 3 Step 1 Step 2" at bounding box center [530, 115] width 35 height 23
select select "1"
click at [513, 127] on select "Choose... Step 3 Step 1 Step 2" at bounding box center [530, 115] width 35 height 23
click at [527, 273] on select "Choose... Step 3 Step 1 Step 2" at bounding box center [529, 260] width 37 height 23
select select "1"
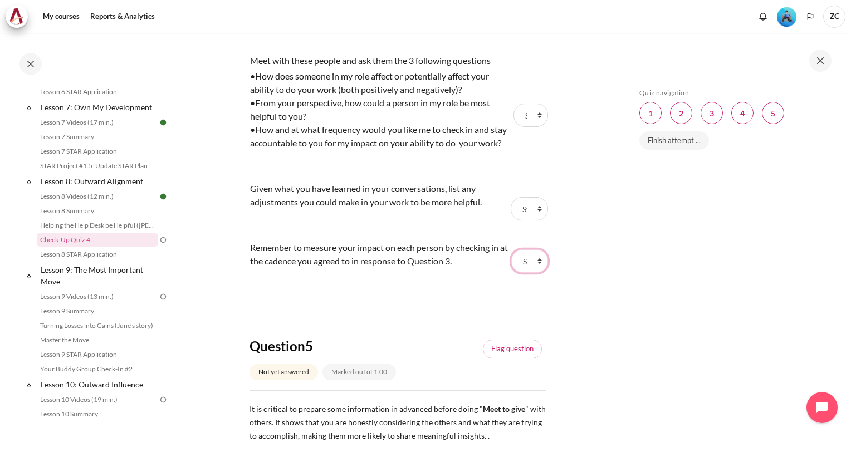
click at [511, 273] on select "Choose... Step 3 Step 1 Step 2" at bounding box center [529, 260] width 37 height 23
click at [526, 127] on select "Choose... Step 3 Step 1 Step 2" at bounding box center [530, 115] width 35 height 23
select select "3"
click at [513, 127] on select "Choose... Step 3 Step 1 Step 2" at bounding box center [530, 115] width 35 height 23
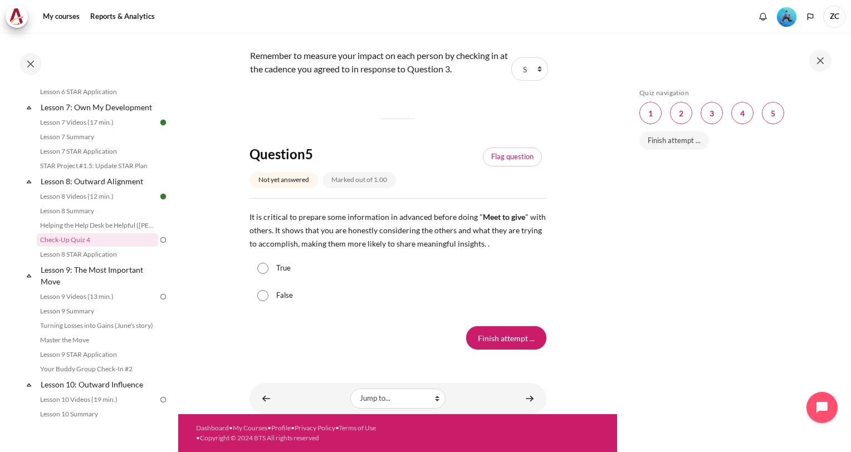
scroll to position [1315, 0]
click at [275, 265] on div "True" at bounding box center [397, 268] width 297 height 28
click at [271, 268] on div "True" at bounding box center [397, 268] width 297 height 28
click at [267, 272] on input "True" at bounding box center [262, 268] width 11 height 11
radio input "true"
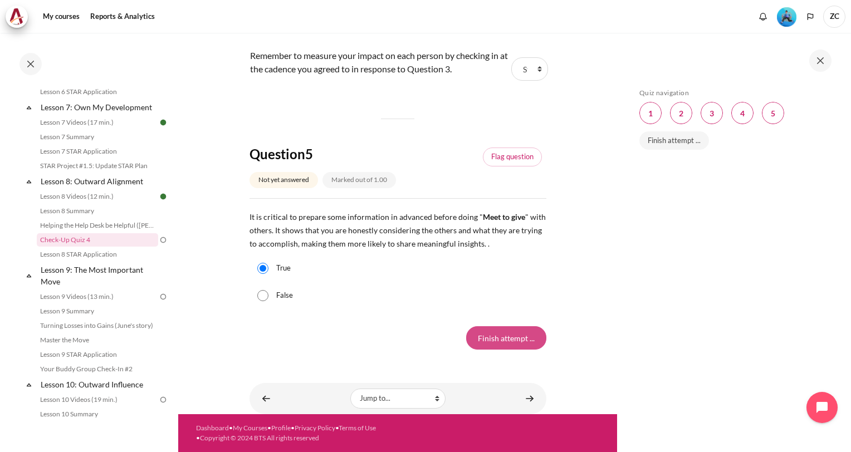
click at [521, 341] on input "Finish attempt ..." at bounding box center [506, 337] width 80 height 23
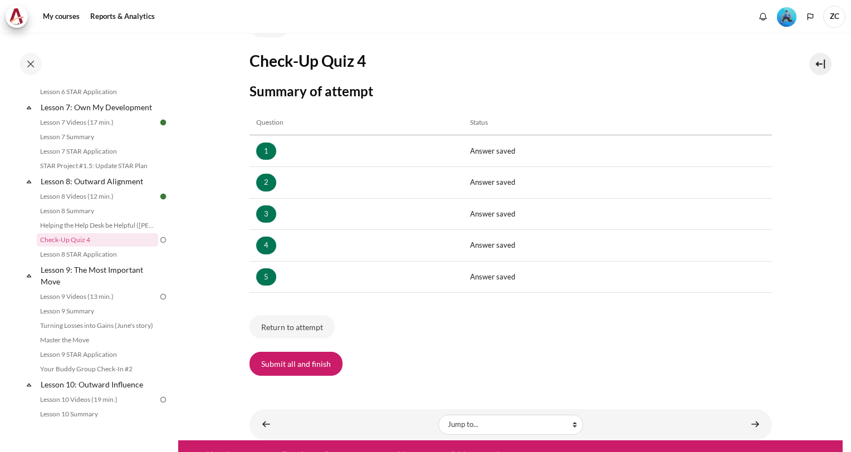
scroll to position [120, 0]
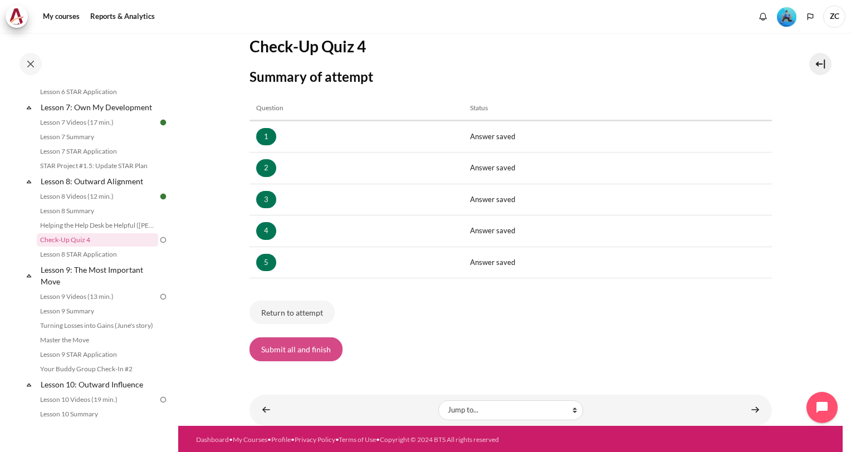
click at [312, 345] on button "Submit all and finish" at bounding box center [295, 348] width 93 height 23
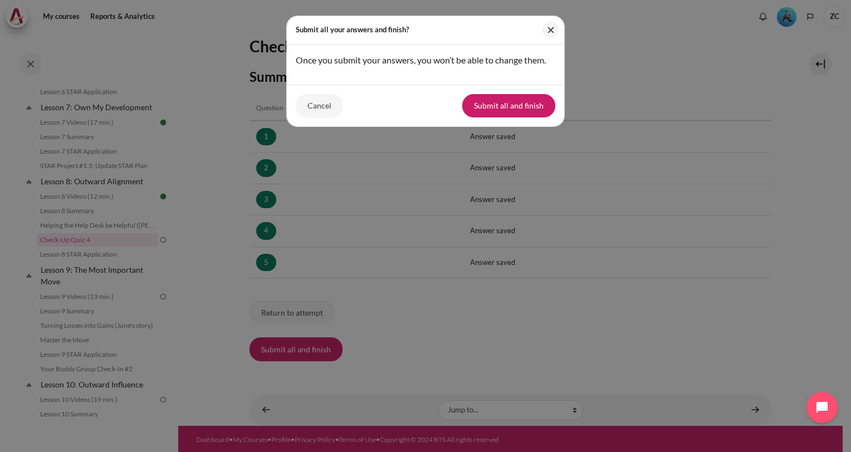
click at [516, 105] on button "Submit all and finish" at bounding box center [508, 105] width 93 height 23
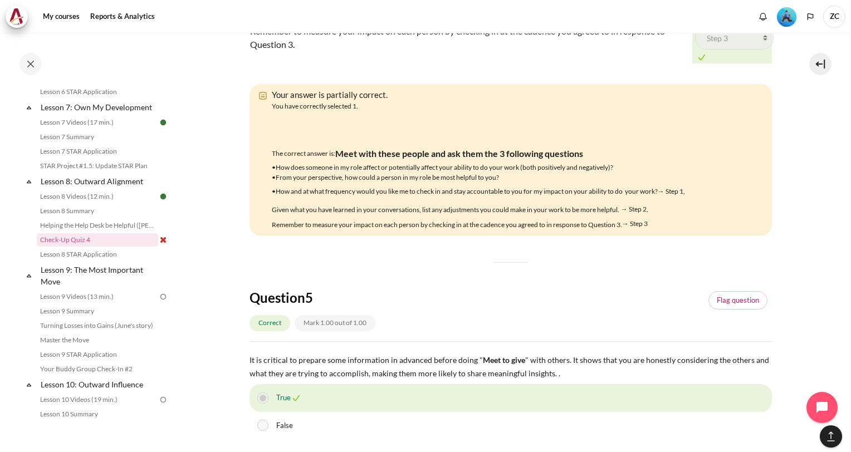
scroll to position [2069, 0]
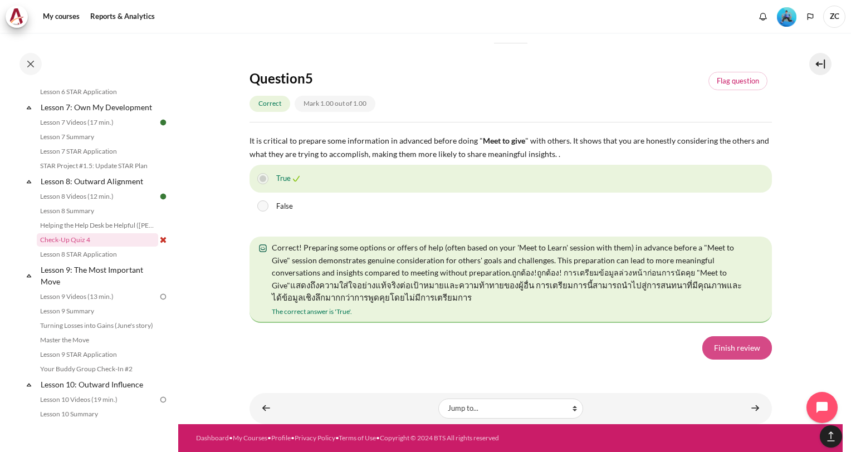
click at [738, 350] on link "Finish review" at bounding box center [737, 347] width 70 height 23
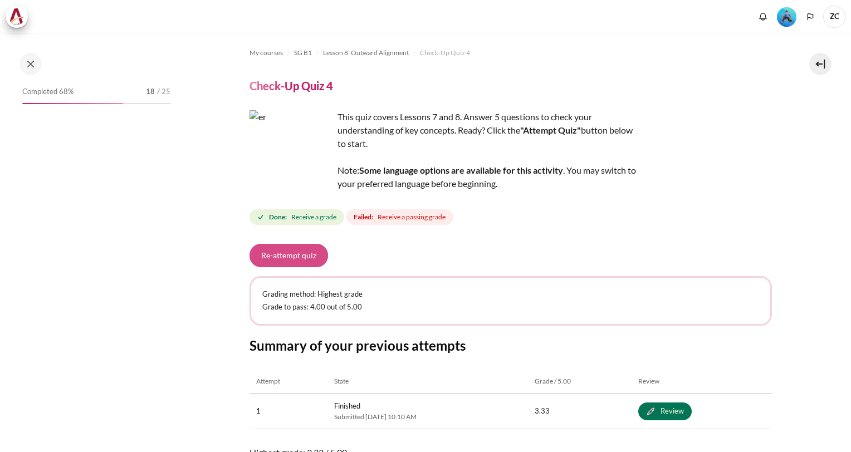
click at [292, 254] on button "Re-attempt quiz" at bounding box center [288, 255] width 78 height 23
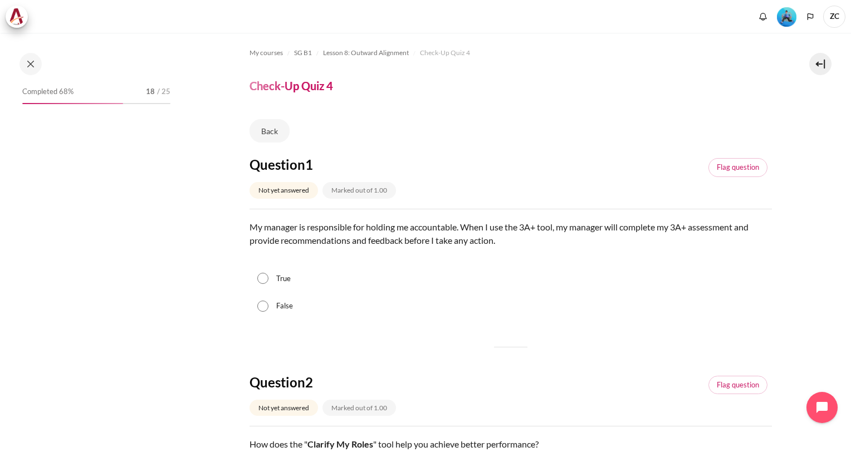
click at [263, 308] on input "False" at bounding box center [262, 306] width 11 height 11
radio input "true"
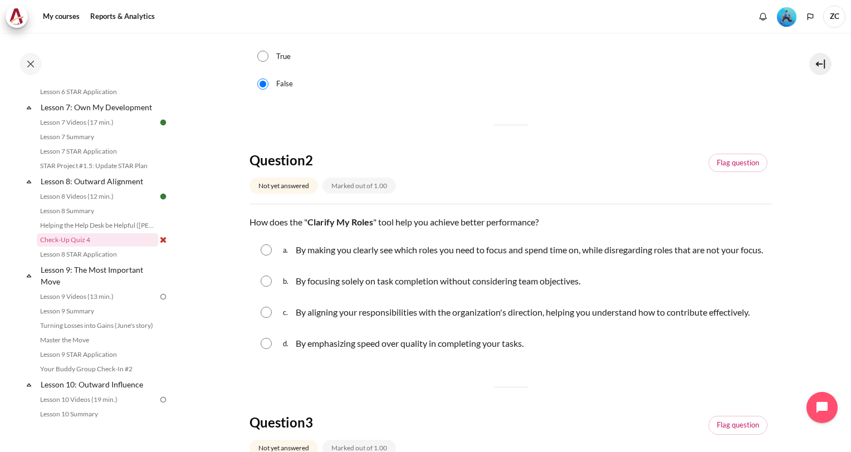
scroll to position [223, 0]
click at [374, 318] on p "By aligning your responsibilities with the organization's direction, helping yo…" at bounding box center [523, 311] width 454 height 13
radio input "true"
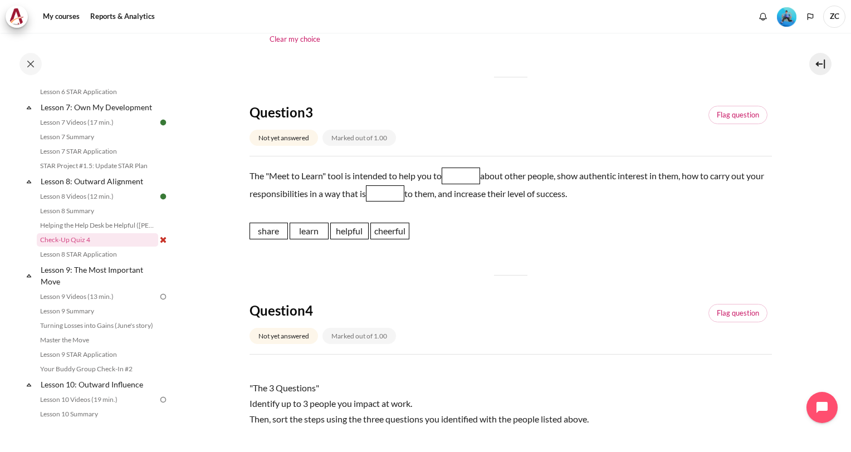
scroll to position [556, 0]
drag, startPoint x: 298, startPoint y: 246, endPoint x: 448, endPoint y: 194, distance: 158.1
click at [448, 186] on span "learn" at bounding box center [458, 177] width 39 height 17
drag, startPoint x: 344, startPoint y: 245, endPoint x: 399, endPoint y: 205, distance: 67.4
click at [399, 205] on span "helpful" at bounding box center [394, 198] width 39 height 17
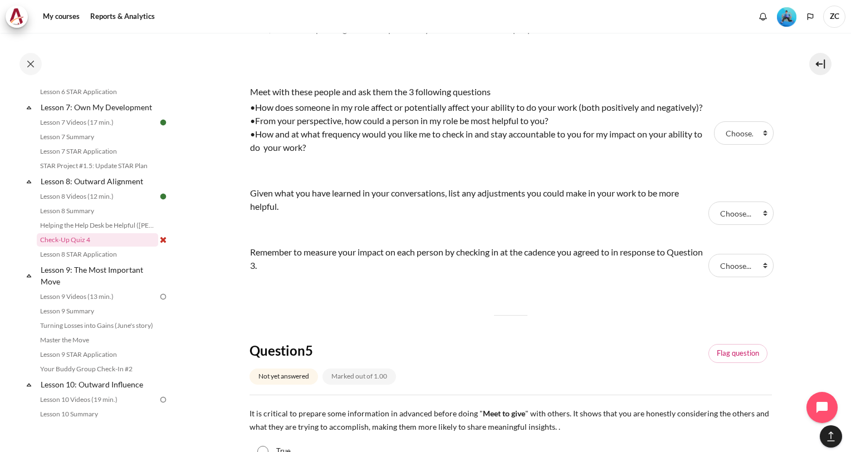
click at [764, 167] on tr "Meet with these people and ask them the 3 following questions •How does someone…" at bounding box center [510, 132] width 522 height 101
click at [753, 144] on select "Choose... Step 1 Step 3 Step 2" at bounding box center [744, 132] width 60 height 23
drag, startPoint x: 750, startPoint y: 150, endPoint x: 750, endPoint y: 158, distance: 7.8
click at [750, 144] on select "Choose... Step 1 Step 3 Step 2" at bounding box center [744, 132] width 60 height 23
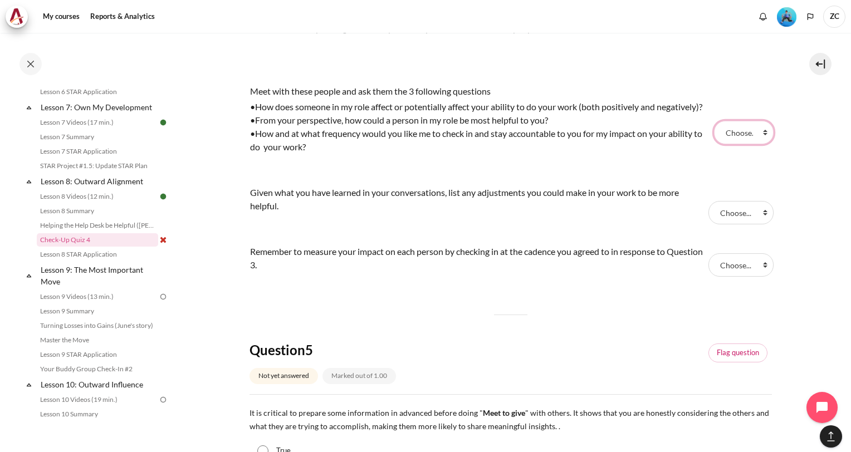
select select "1"
click at [714, 140] on select "Choose... Step 1 Step 3 Step 2" at bounding box center [744, 132] width 60 height 23
click at [746, 224] on select "Choose... Step 1 Step 3 Step 2" at bounding box center [740, 212] width 65 height 23
select select "3"
click at [708, 224] on select "Choose... Step 1 Step 3 Step 2" at bounding box center [740, 212] width 65 height 23
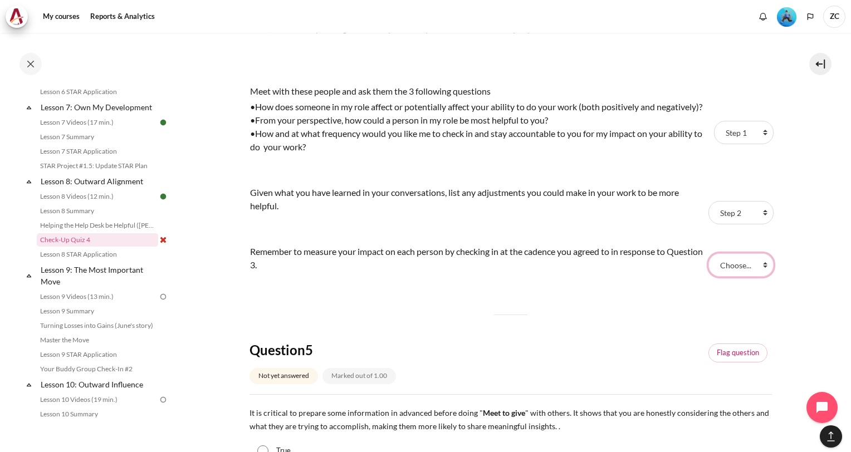
click at [740, 277] on select "Choose... Step 1 Step 3 Step 2" at bounding box center [740, 264] width 65 height 23
select select "2"
click at [708, 277] on select "Choose... Step 1 Step 3 Step 2" at bounding box center [740, 264] width 65 height 23
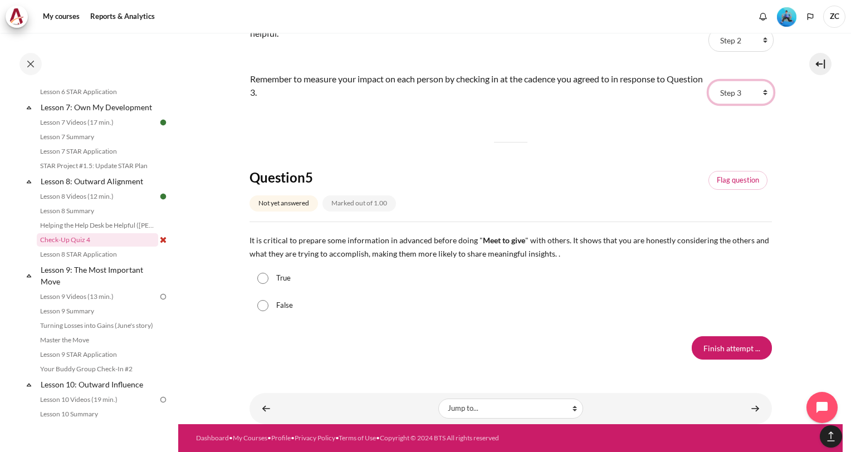
scroll to position [1145, 0]
click at [267, 277] on input "True" at bounding box center [262, 278] width 11 height 11
radio input "true"
click at [748, 353] on input "Finish attempt ..." at bounding box center [731, 347] width 80 height 23
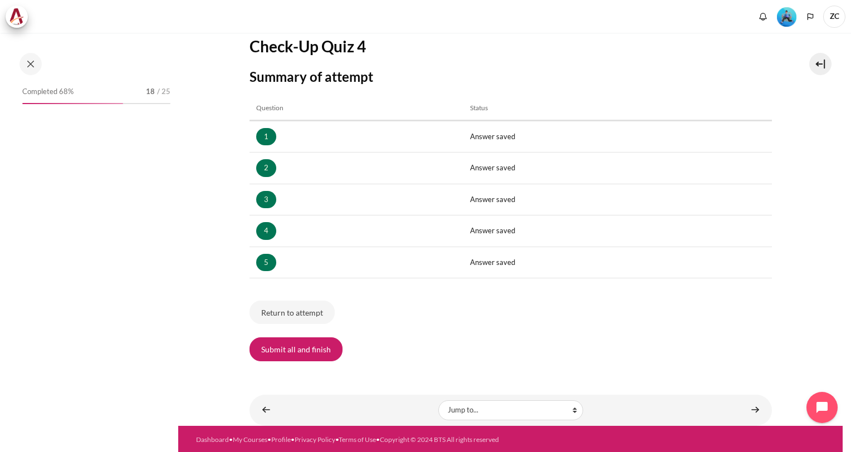
scroll to position [750, 0]
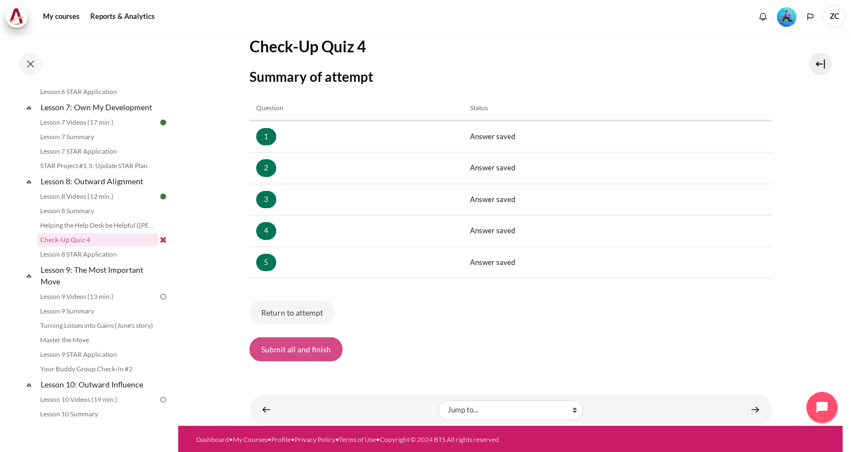
click at [323, 345] on button "Submit all and finish" at bounding box center [295, 348] width 93 height 23
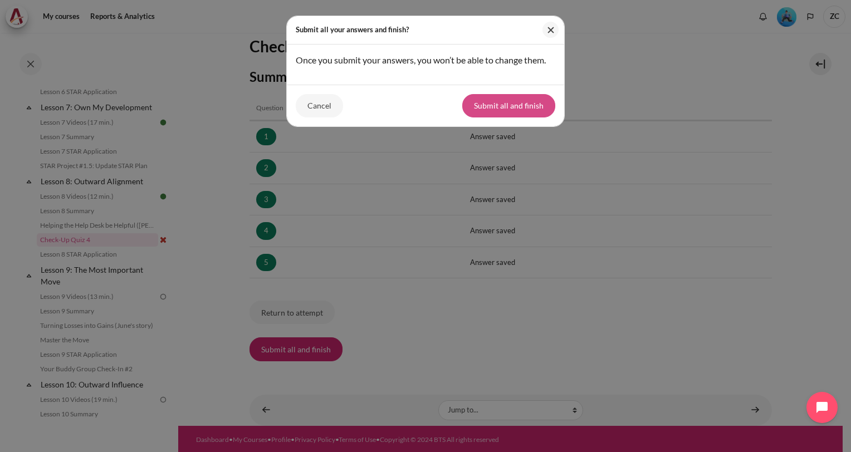
click at [496, 109] on button "Submit all and finish" at bounding box center [508, 105] width 93 height 23
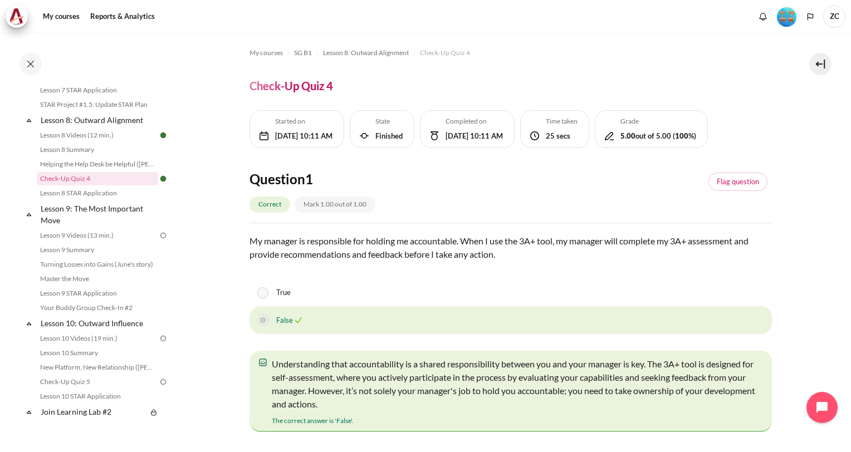
scroll to position [801, 0]
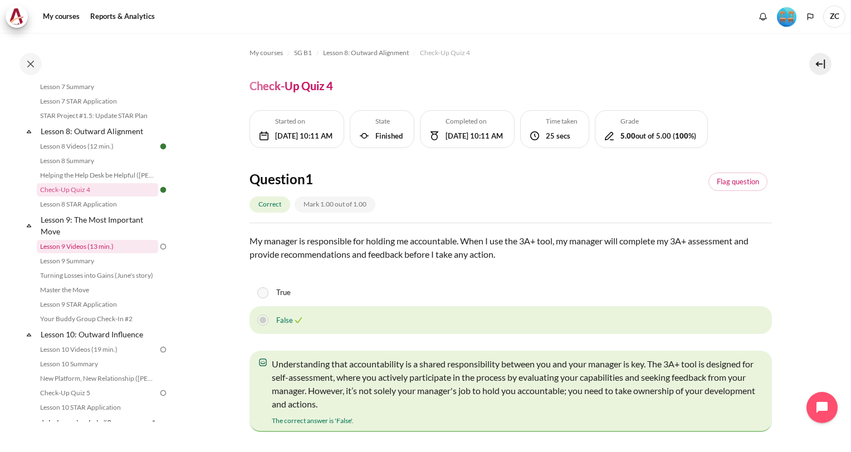
click at [140, 253] on link "Lesson 9 Videos (13 min.)" at bounding box center [97, 246] width 121 height 13
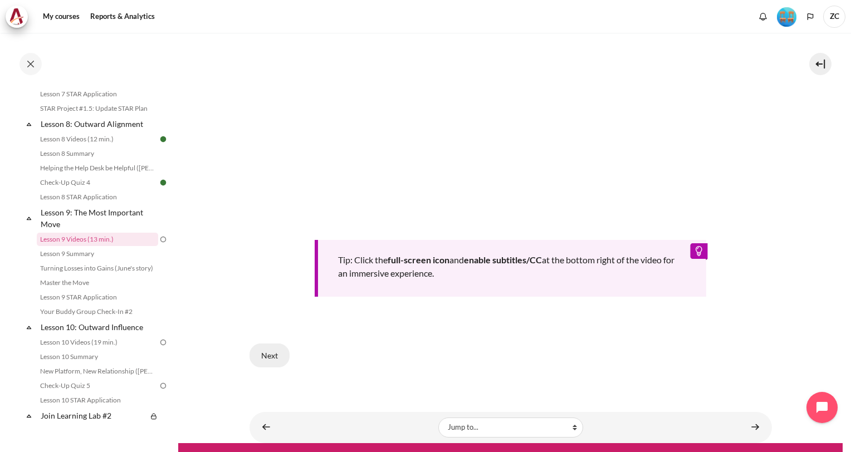
scroll to position [445, 0]
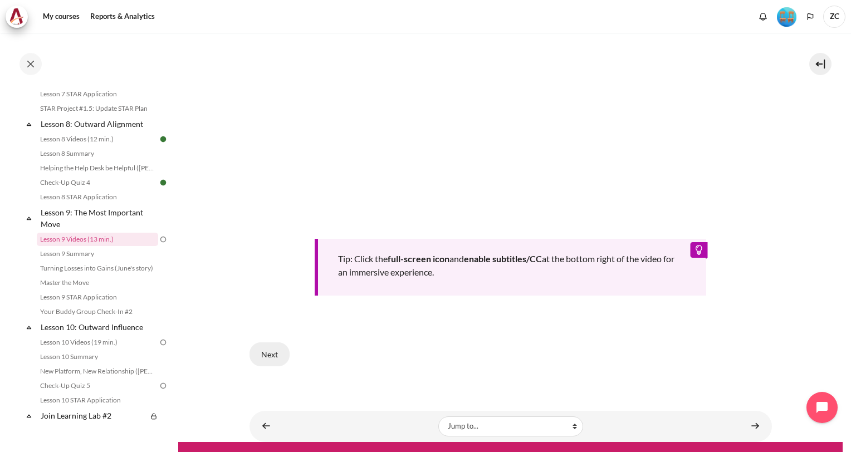
click at [266, 350] on button "Next" at bounding box center [269, 353] width 40 height 23
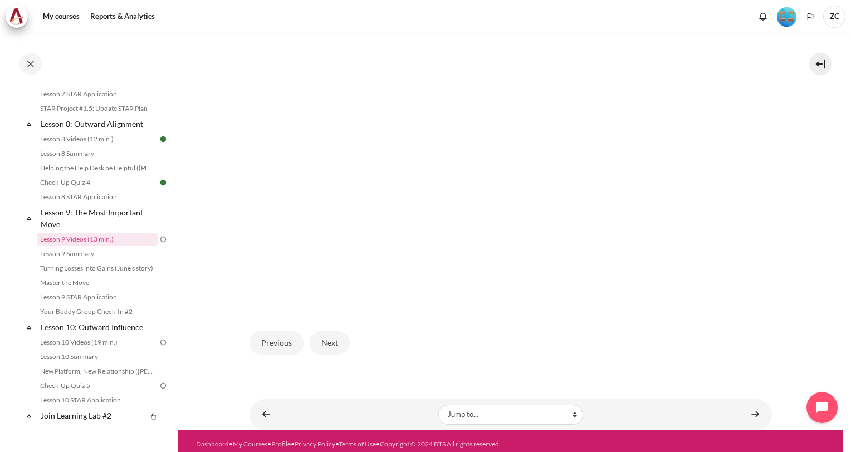
scroll to position [310, 0]
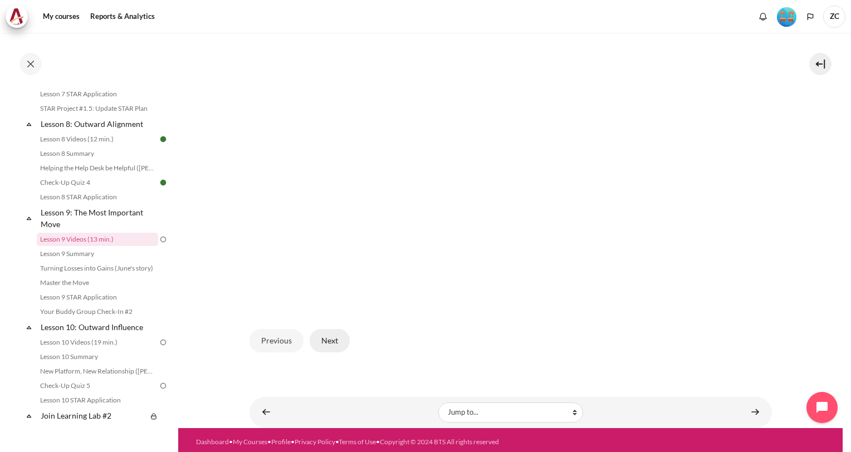
click at [334, 341] on button "Next" at bounding box center [330, 340] width 40 height 23
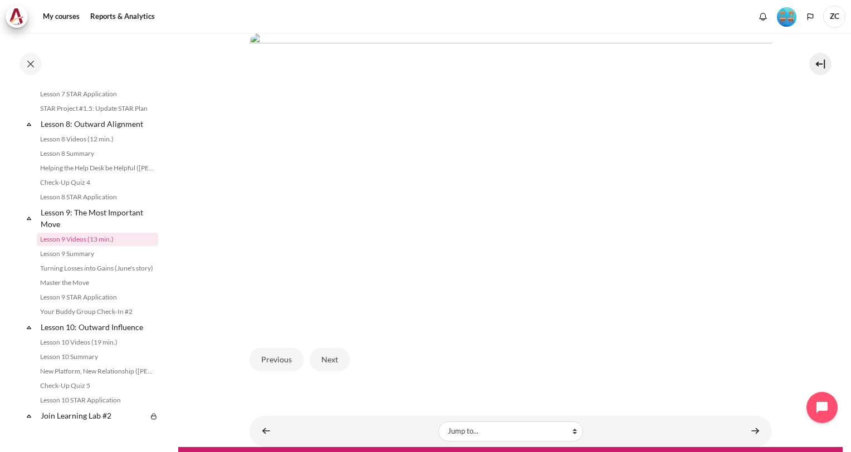
scroll to position [310, 0]
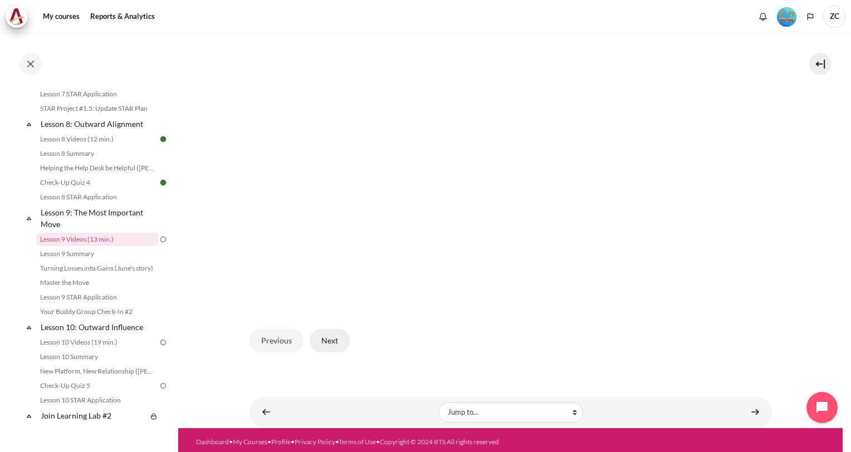
click at [335, 332] on button "Next" at bounding box center [330, 340] width 40 height 23
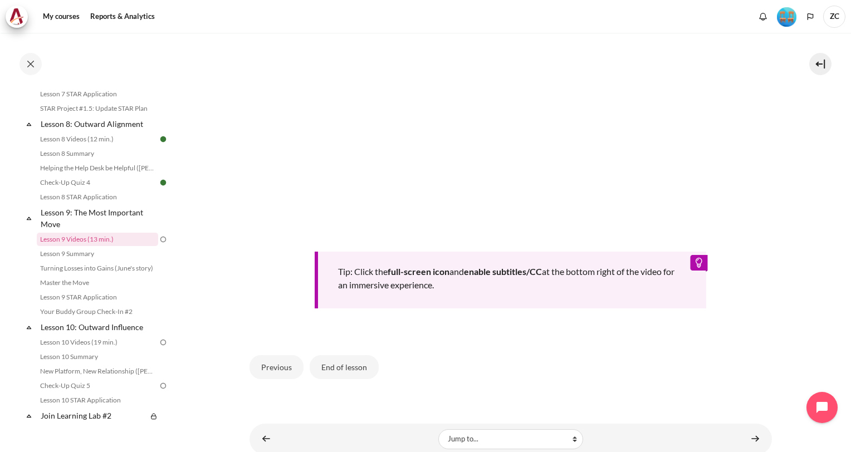
scroll to position [479, 0]
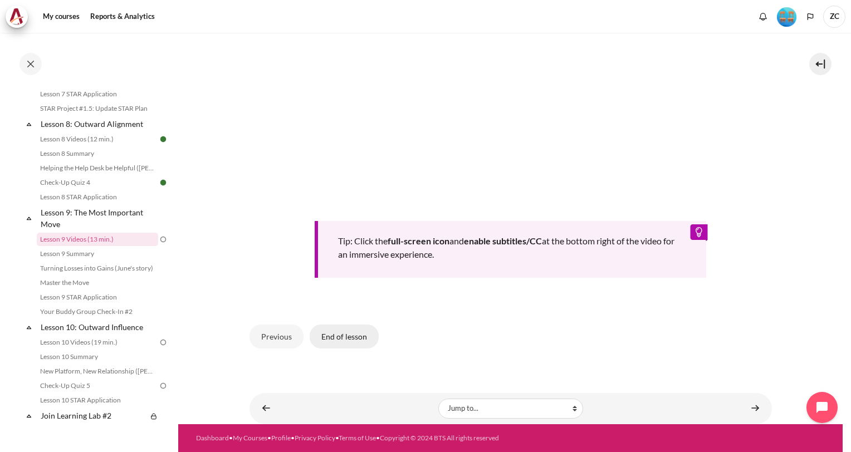
click at [331, 341] on button "End of lesson" at bounding box center [344, 336] width 69 height 23
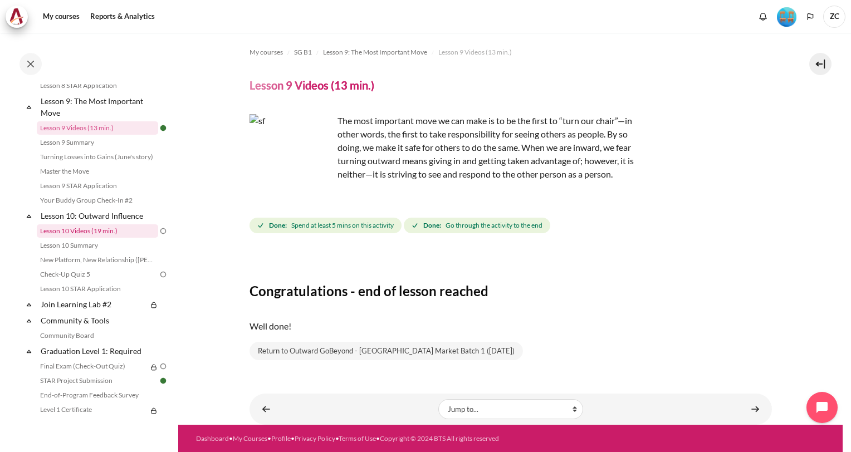
scroll to position [920, 0]
click at [121, 237] on link "Lesson 10 Videos (19 min.)" at bounding box center [97, 230] width 121 height 13
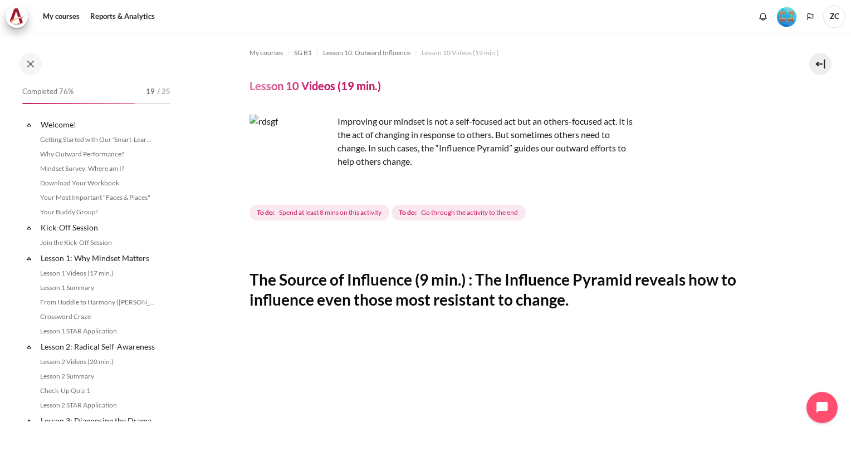
scroll to position [911, 0]
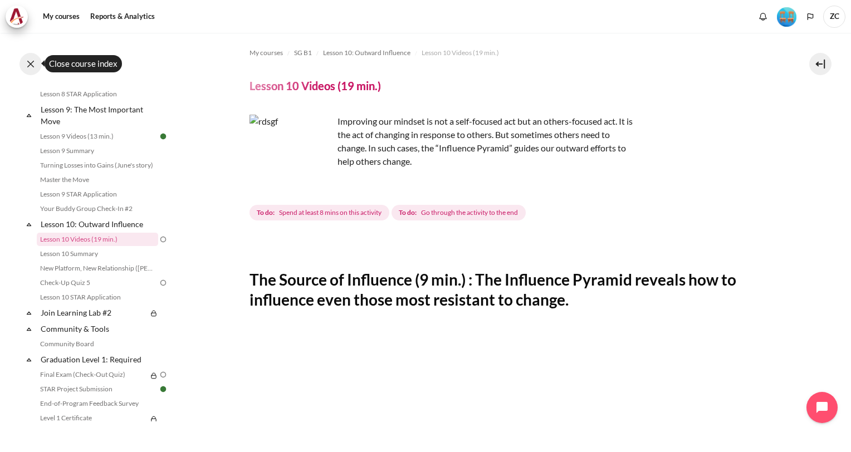
click at [38, 60] on button at bounding box center [30, 64] width 22 height 22
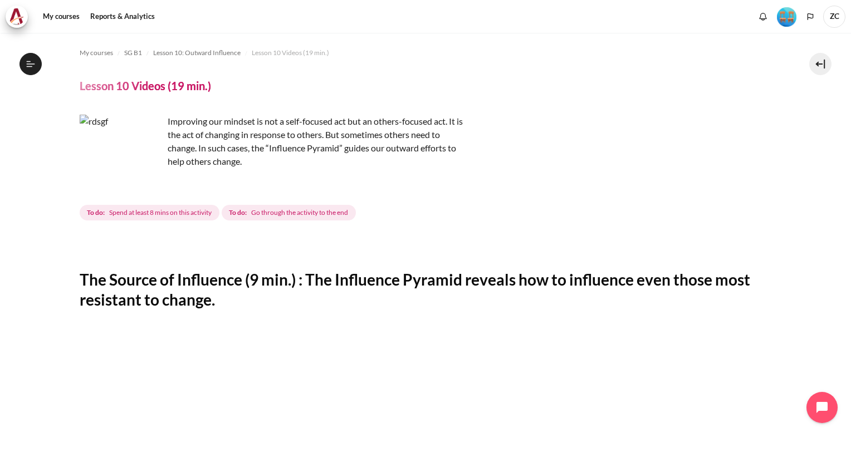
click at [33, 66] on icon at bounding box center [31, 64] width 10 height 10
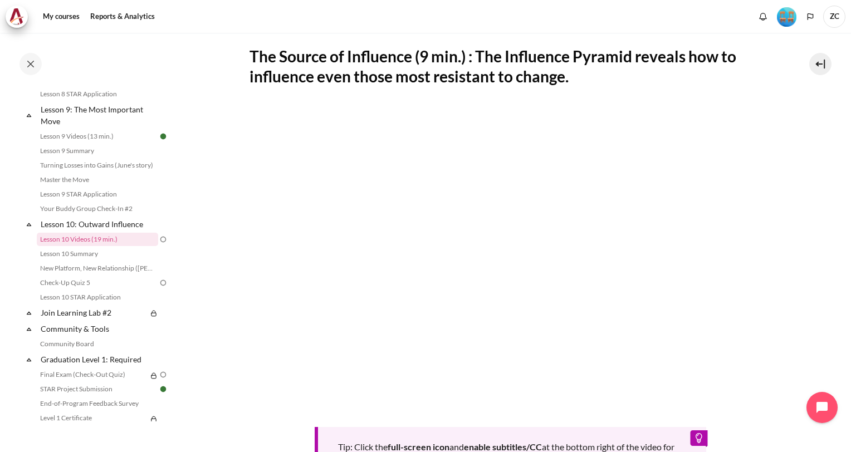
scroll to position [223, 0]
click at [830, 158] on section "My courses SG B1 Lesson 10: Outward Influence Lesson 10 Videos (19 min.) Lesson…" at bounding box center [510, 220] width 664 height 820
